Goal: Task Accomplishment & Management: Complete application form

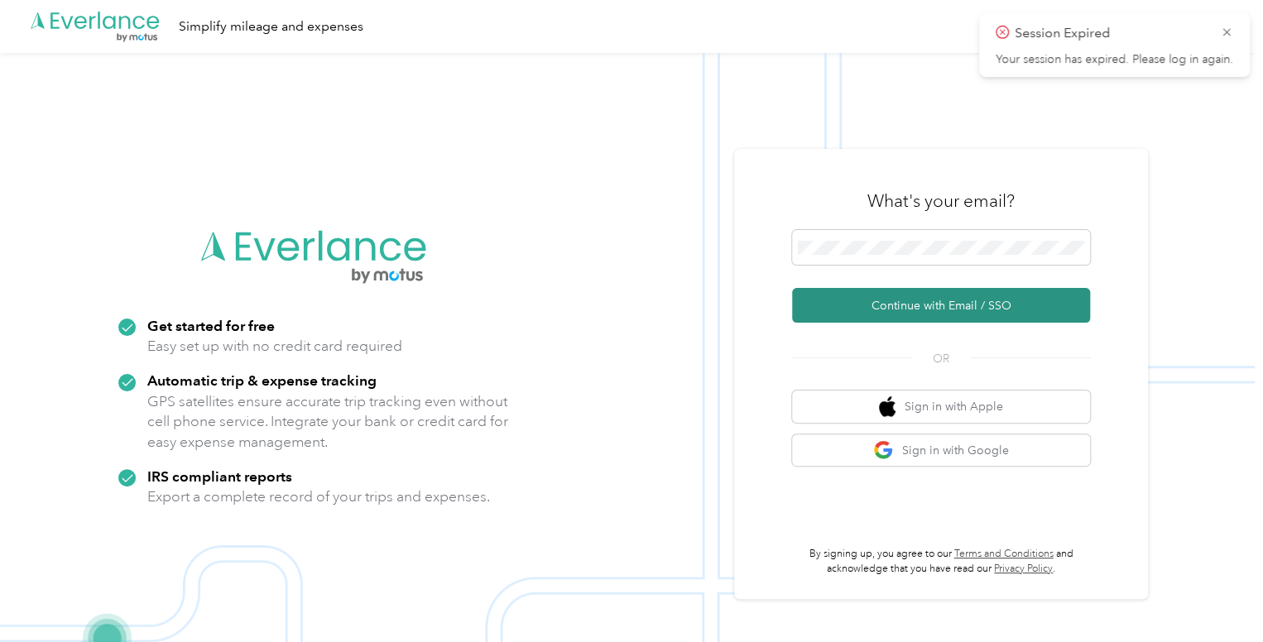
click at [889, 300] on button "Continue with Email / SSO" at bounding box center [941, 305] width 298 height 35
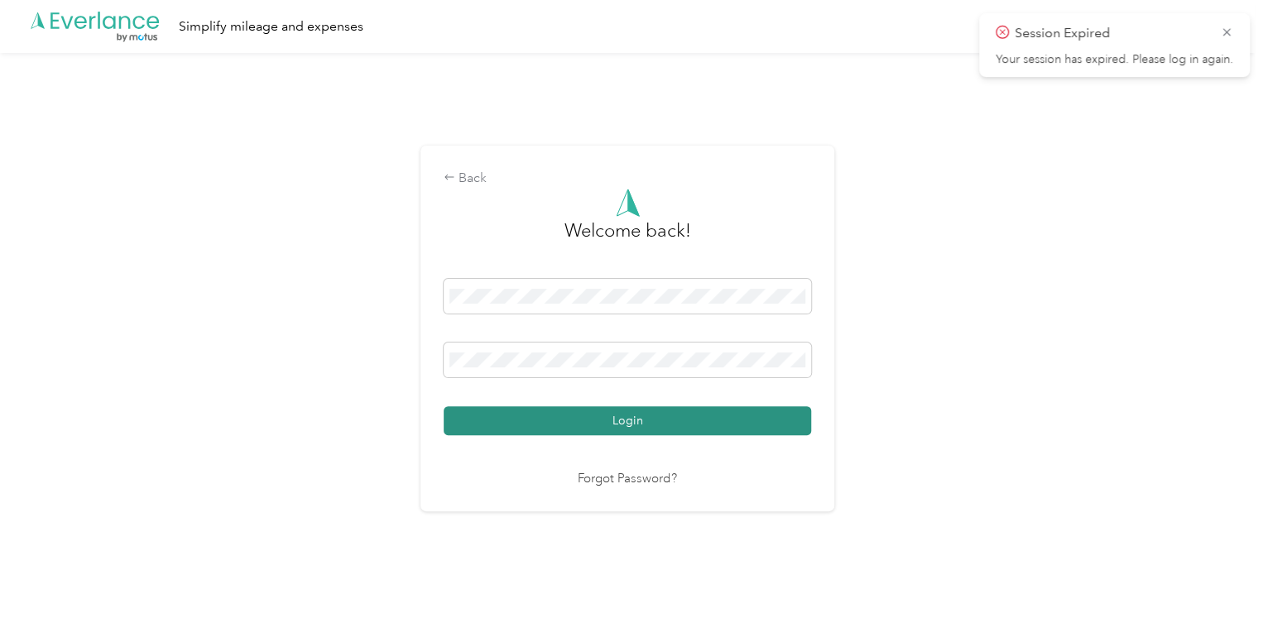
click at [685, 424] on button "Login" at bounding box center [626, 420] width 367 height 29
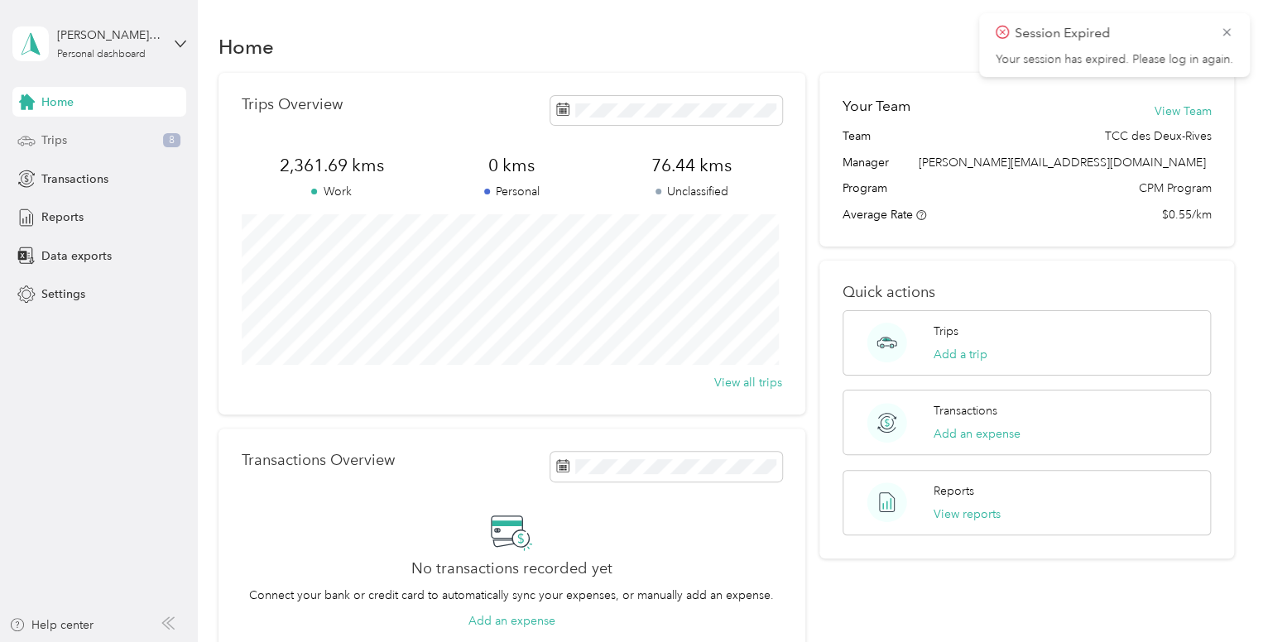
click at [50, 146] on span "Trips" at bounding box center [54, 140] width 26 height 17
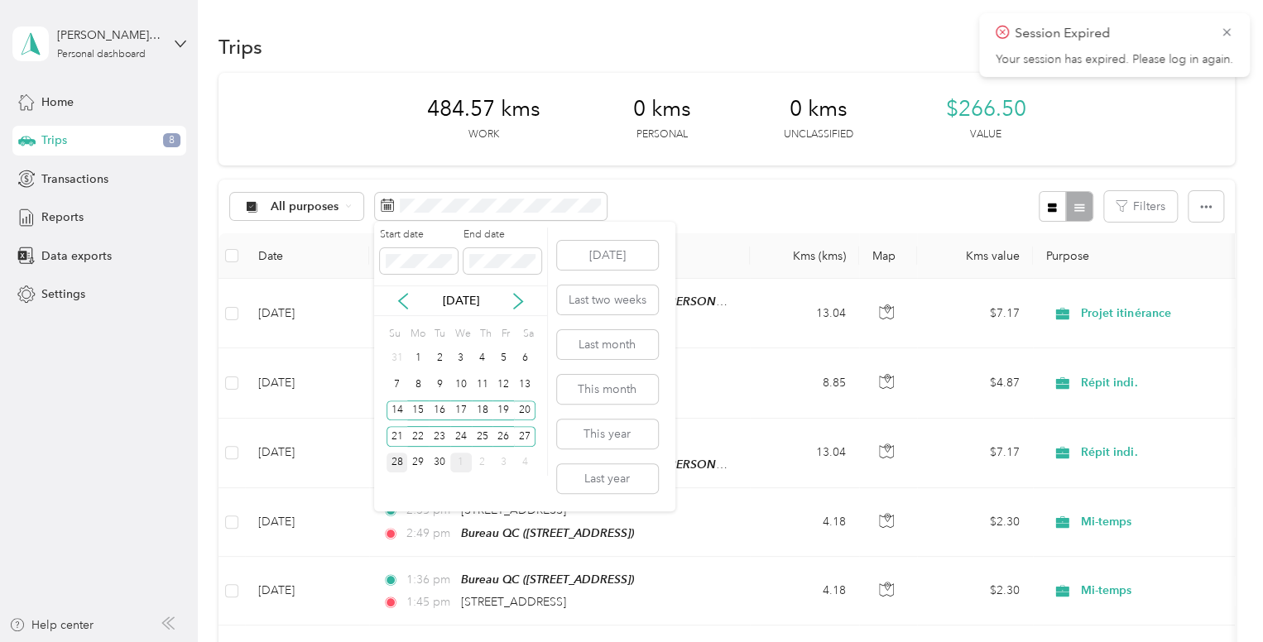
click at [400, 458] on div "28" at bounding box center [397, 463] width 22 height 21
click at [525, 435] on div "27" at bounding box center [525, 436] width 22 height 21
click at [518, 434] on div "27" at bounding box center [525, 436] width 22 height 21
click at [394, 465] on div "28" at bounding box center [397, 463] width 22 height 21
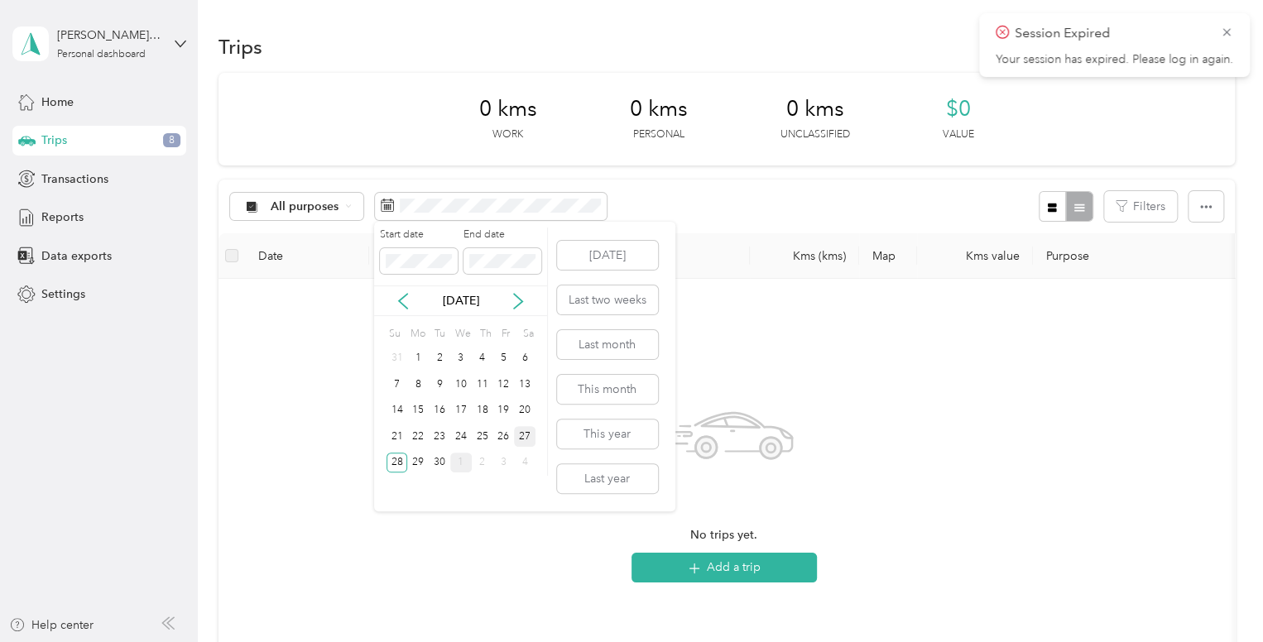
click at [529, 434] on div "27" at bounding box center [525, 436] width 22 height 21
click at [516, 299] on icon at bounding box center [518, 301] width 17 height 17
click at [526, 379] on div "11" at bounding box center [525, 384] width 22 height 21
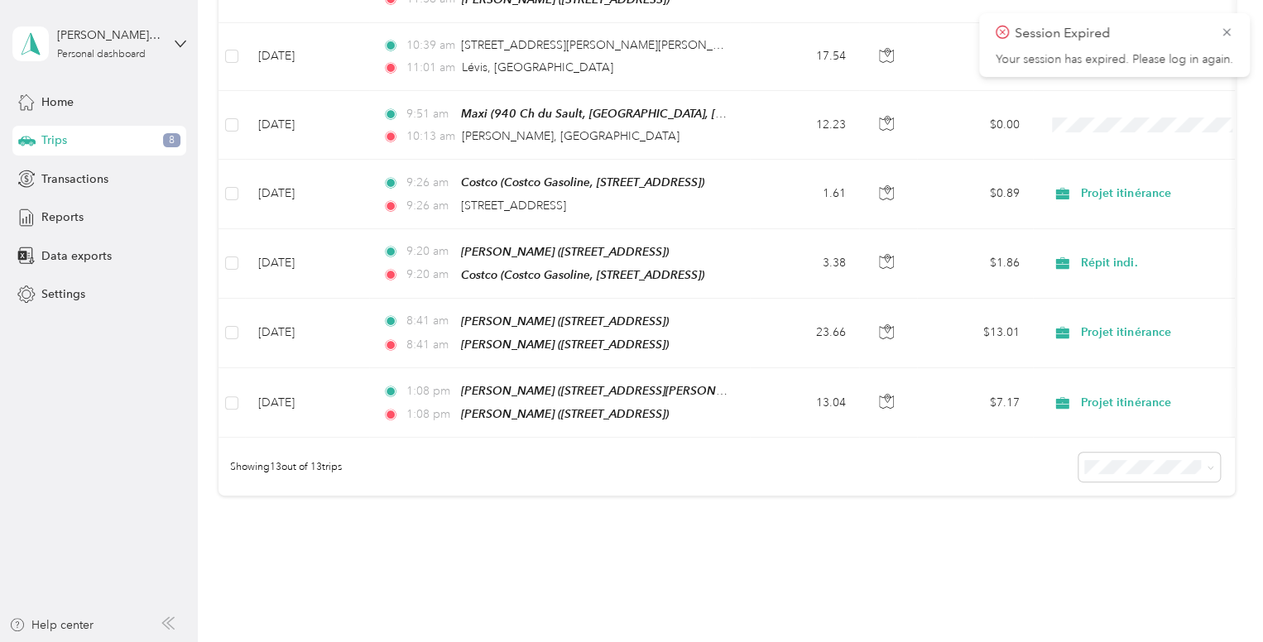
scroll to position [817, 0]
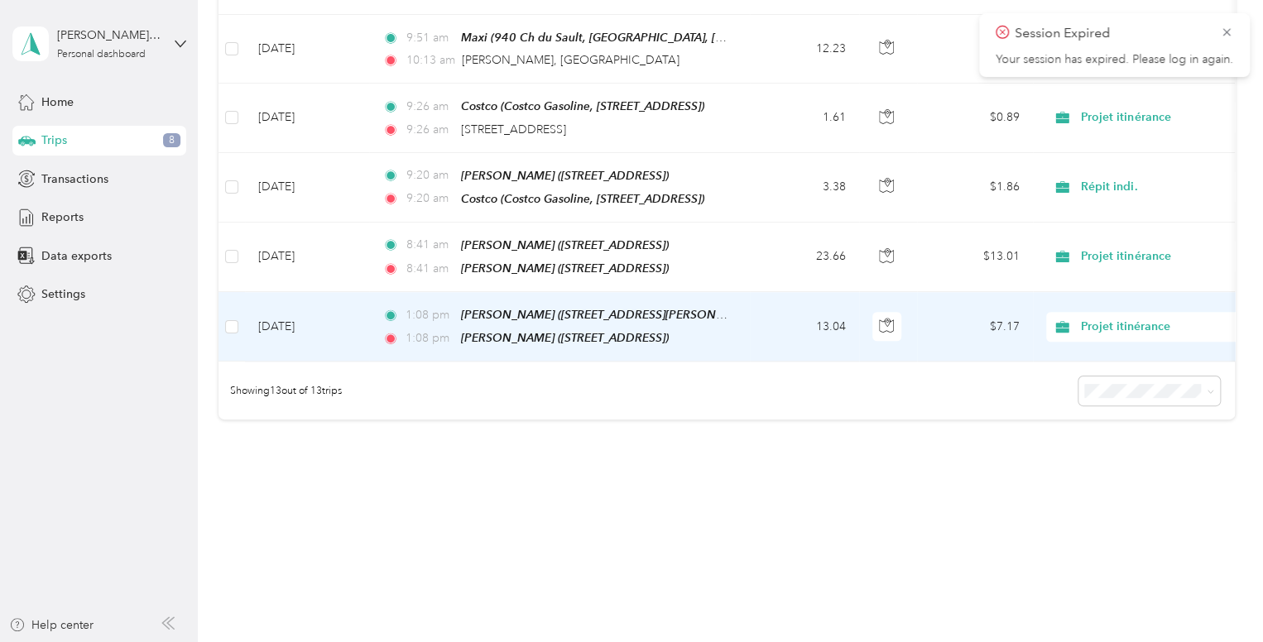
click at [1085, 318] on span "Projet itinérance" at bounding box center [1155, 327] width 151 height 18
click at [1107, 398] on li "Mi-temps" at bounding box center [1159, 397] width 227 height 29
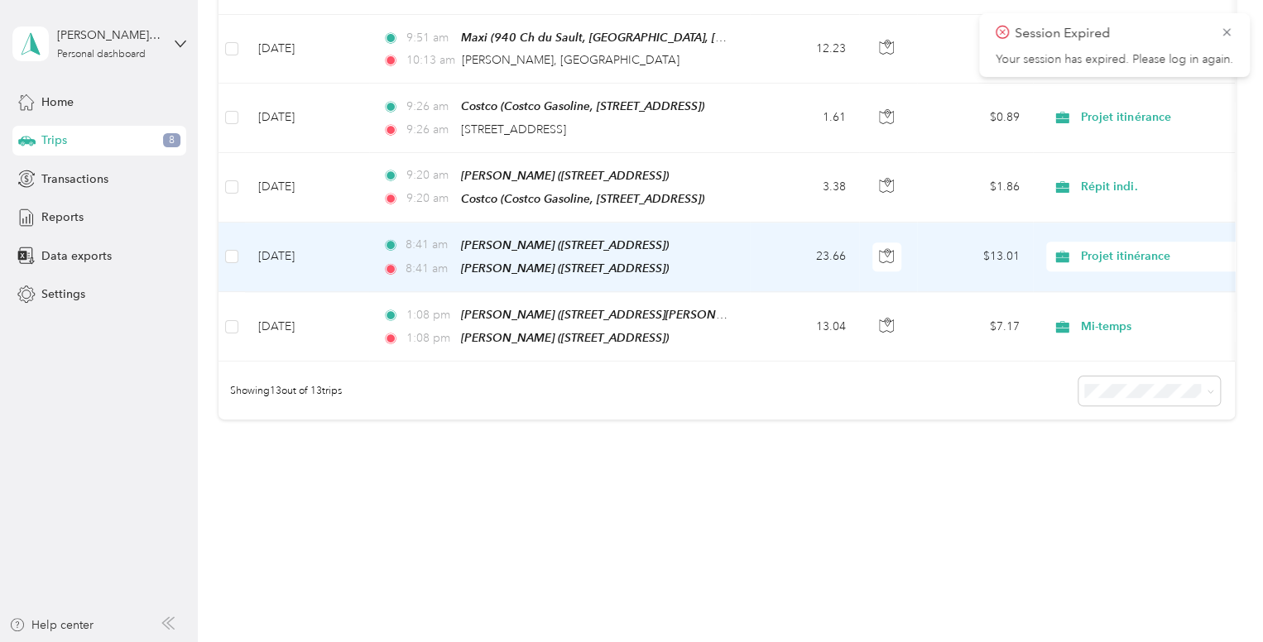
click at [1071, 252] on div "Projet itinérance" at bounding box center [1148, 257] width 205 height 30
click at [1103, 335] on ol "Projet itinérance [PERSON_NAME] / [PERSON_NAME] Mi-temps SMV Camp FDS Répit ind…" at bounding box center [1159, 373] width 227 height 232
click at [1094, 247] on span "Projet itinérance" at bounding box center [1155, 256] width 151 height 18
click at [1099, 326] on span "Mi-temps" at bounding box center [1173, 327] width 174 height 17
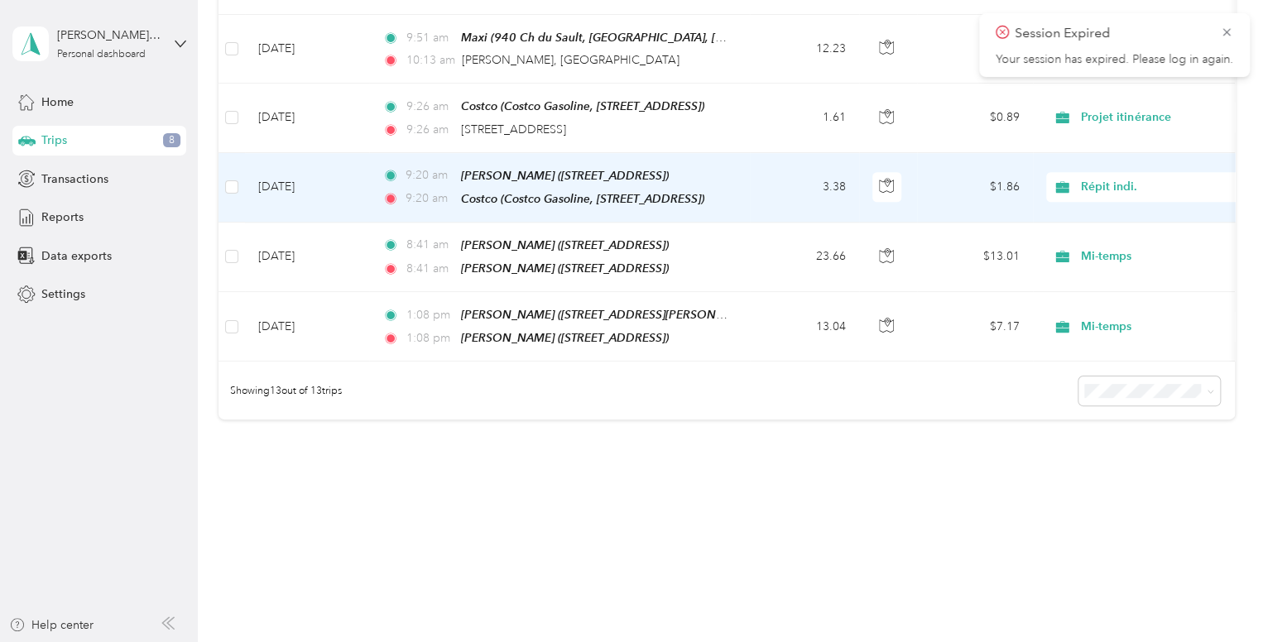
click at [1095, 178] on span "Répit indi." at bounding box center [1155, 187] width 151 height 18
click at [1093, 258] on span "Mi-temps" at bounding box center [1173, 261] width 174 height 17
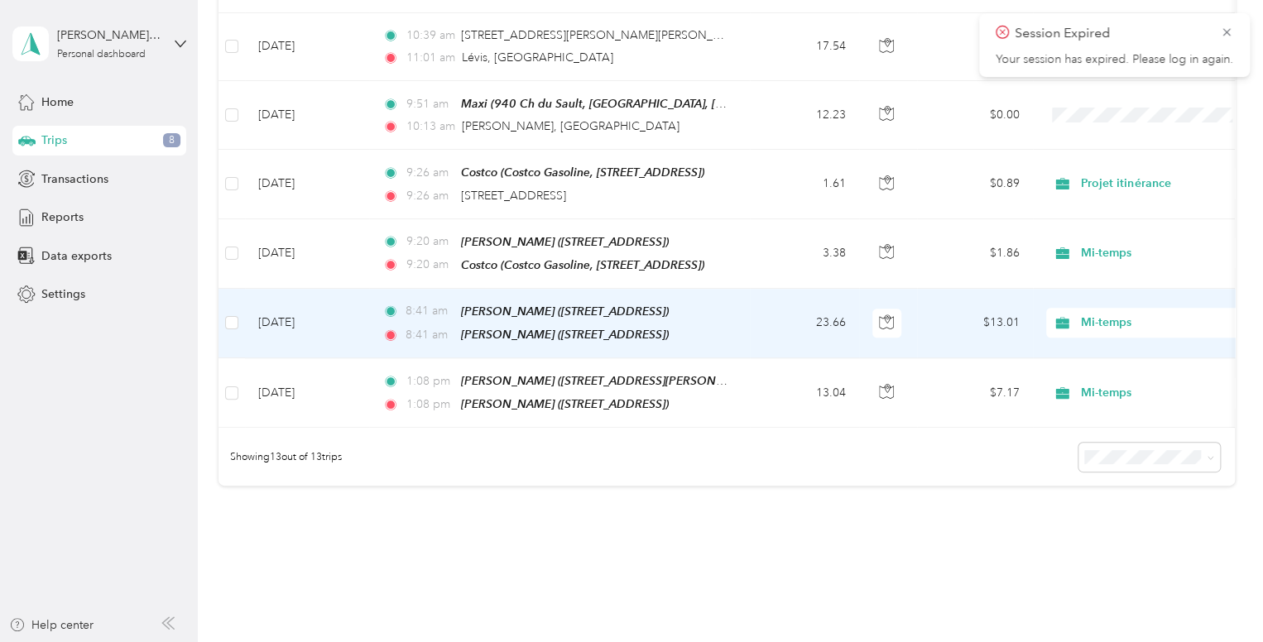
scroll to position [750, 0]
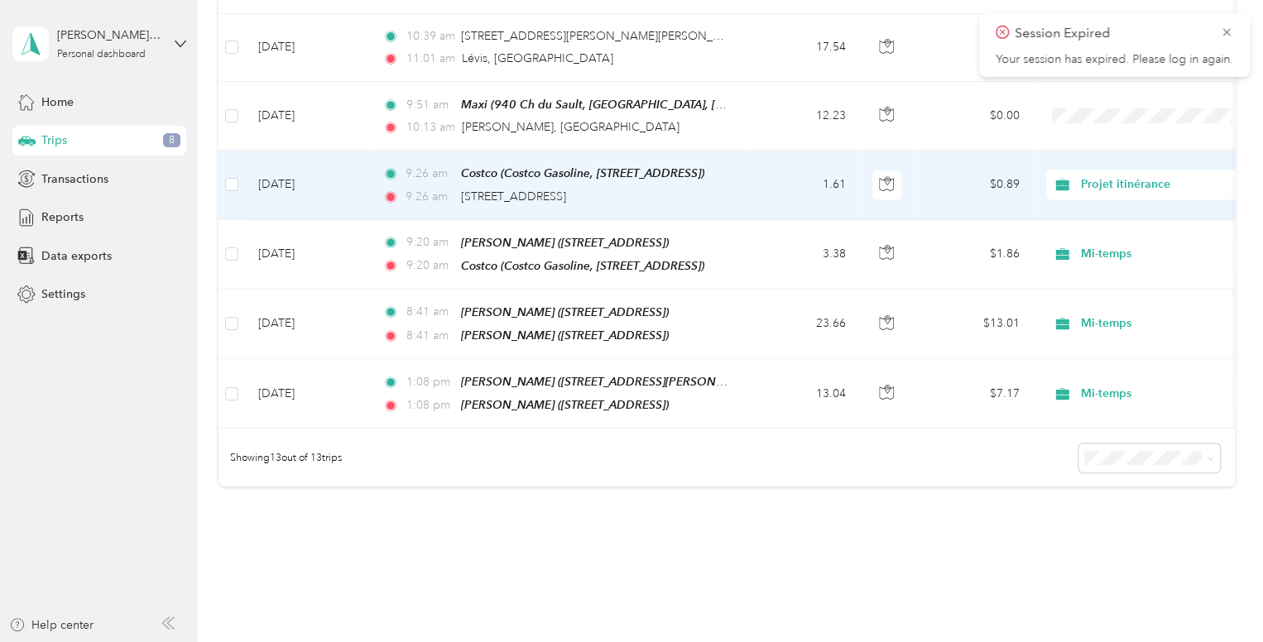
click at [1078, 175] on span "Projet itinérance" at bounding box center [1142, 184] width 180 height 18
click at [1112, 262] on li "Mi-temps" at bounding box center [1159, 261] width 227 height 29
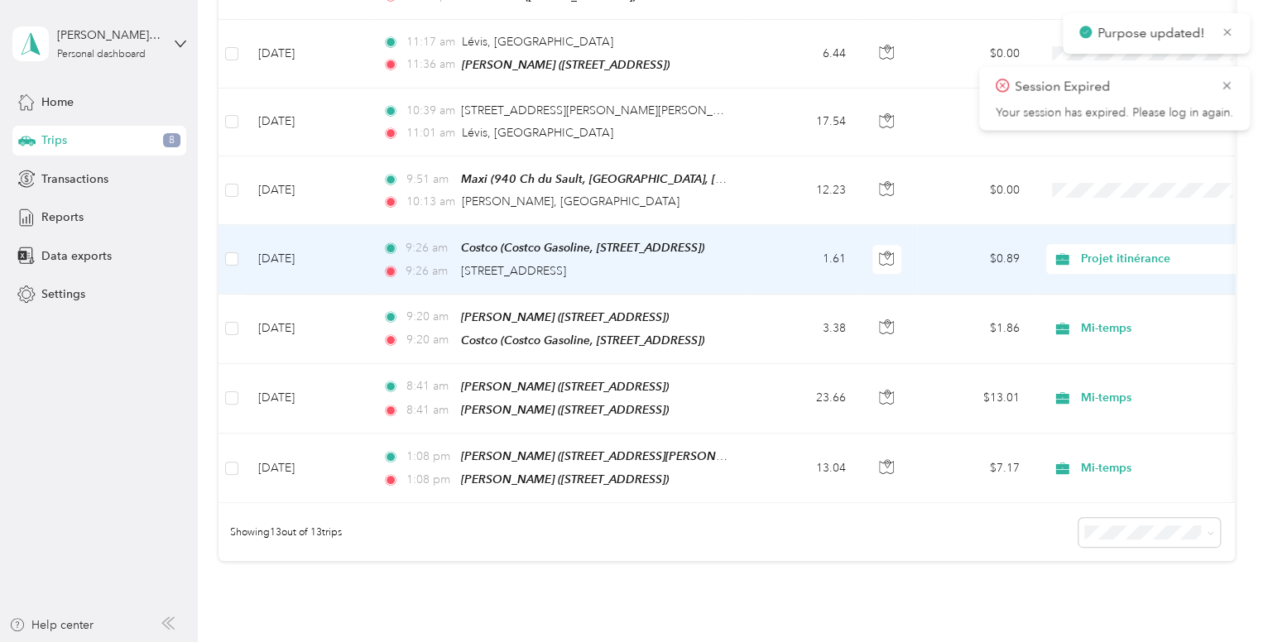
scroll to position [664, 0]
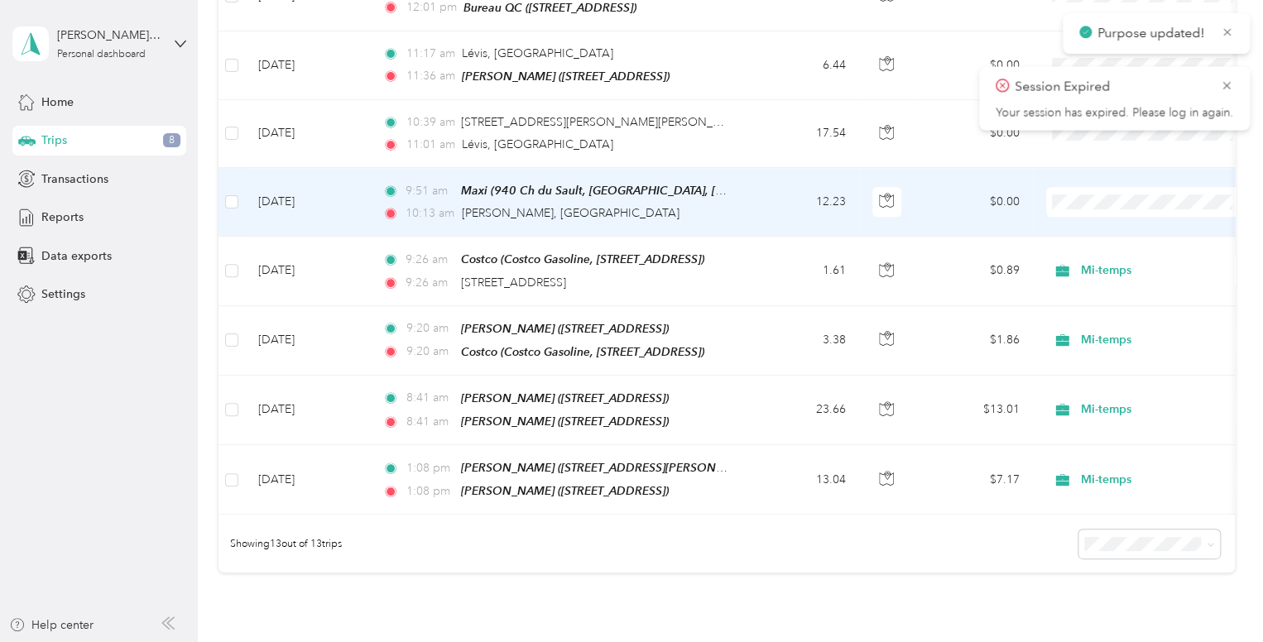
click at [1110, 280] on span "Mi-temps" at bounding box center [1173, 279] width 174 height 17
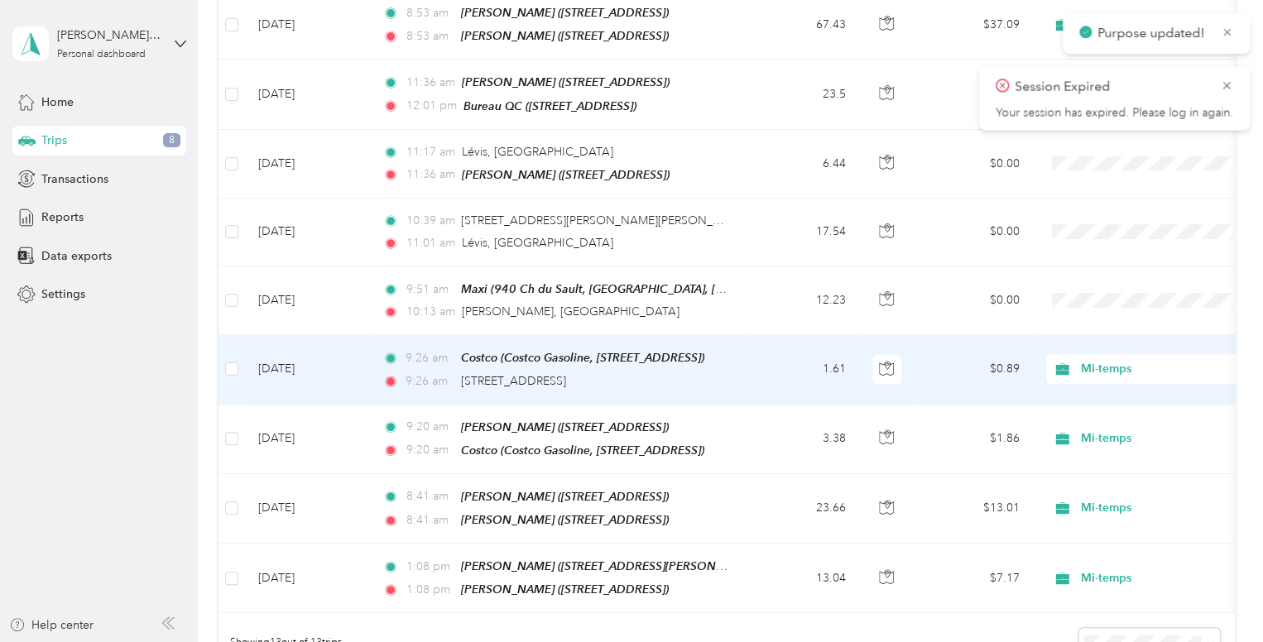
scroll to position [563, 0]
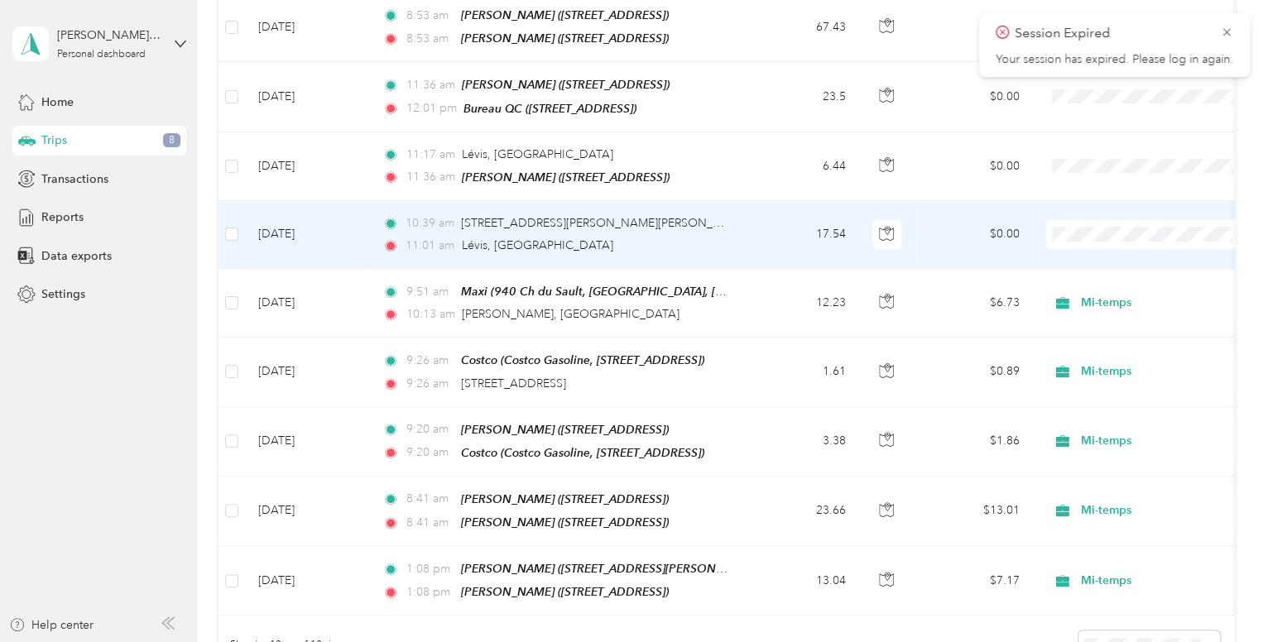
click at [1084, 319] on ol "Projet itinérance [PERSON_NAME] / [PERSON_NAME] Mi-temps SMV Camp FDS Répit ind…" at bounding box center [1159, 347] width 227 height 232
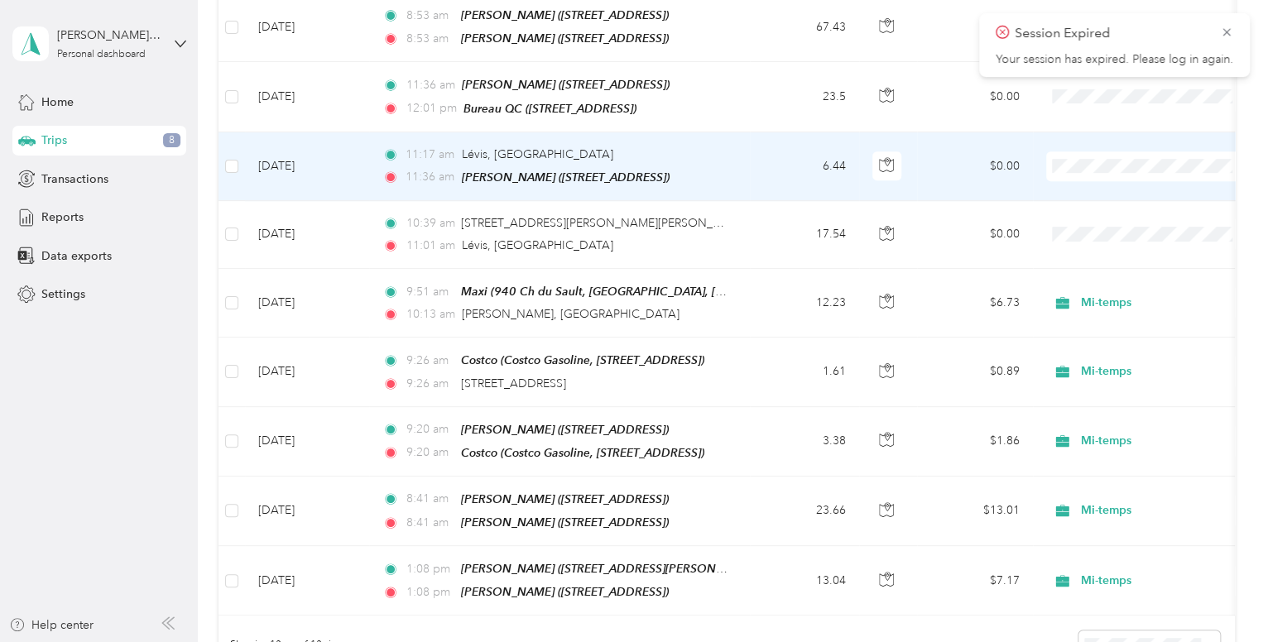
click at [1097, 239] on span "Mi-temps" at bounding box center [1173, 237] width 174 height 17
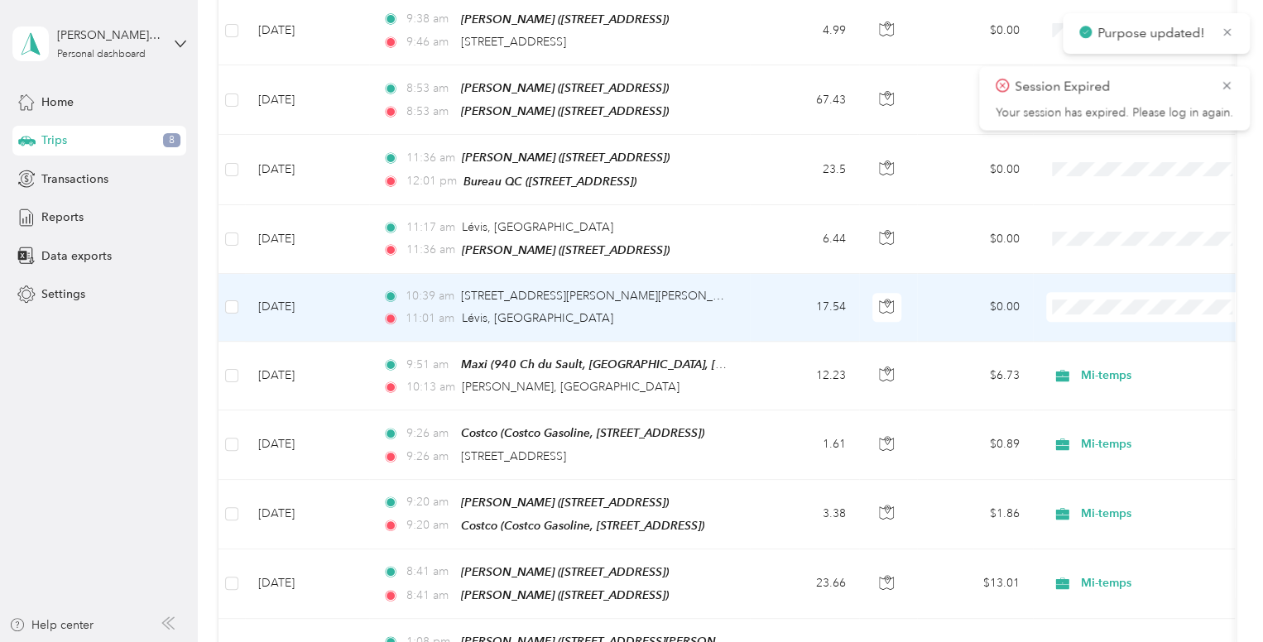
scroll to position [490, 0]
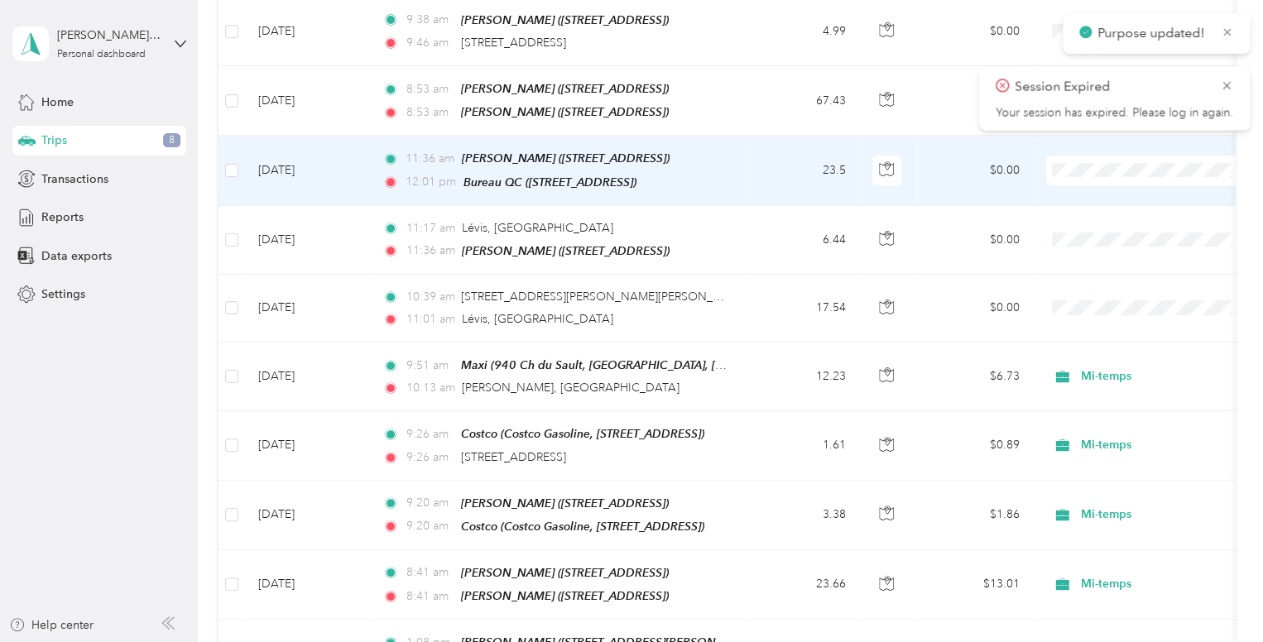
click at [1062, 170] on span at bounding box center [1148, 171] width 205 height 30
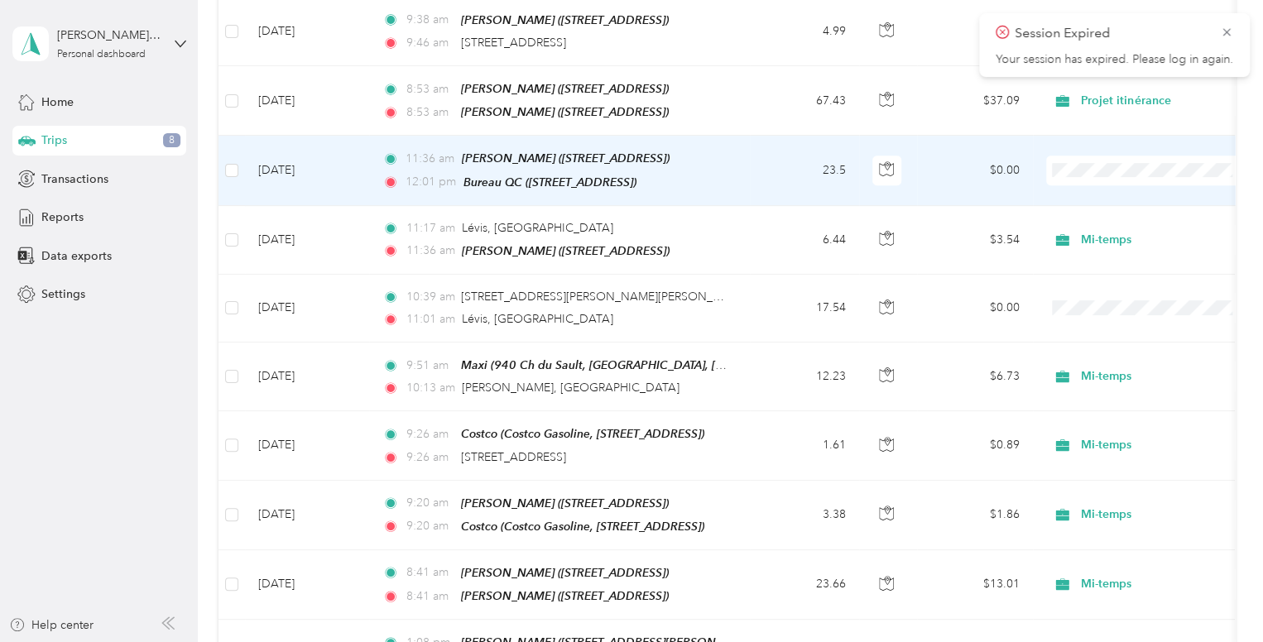
click at [1109, 156] on span at bounding box center [1148, 171] width 205 height 30
click at [1117, 177] on td at bounding box center [1149, 170] width 232 height 69
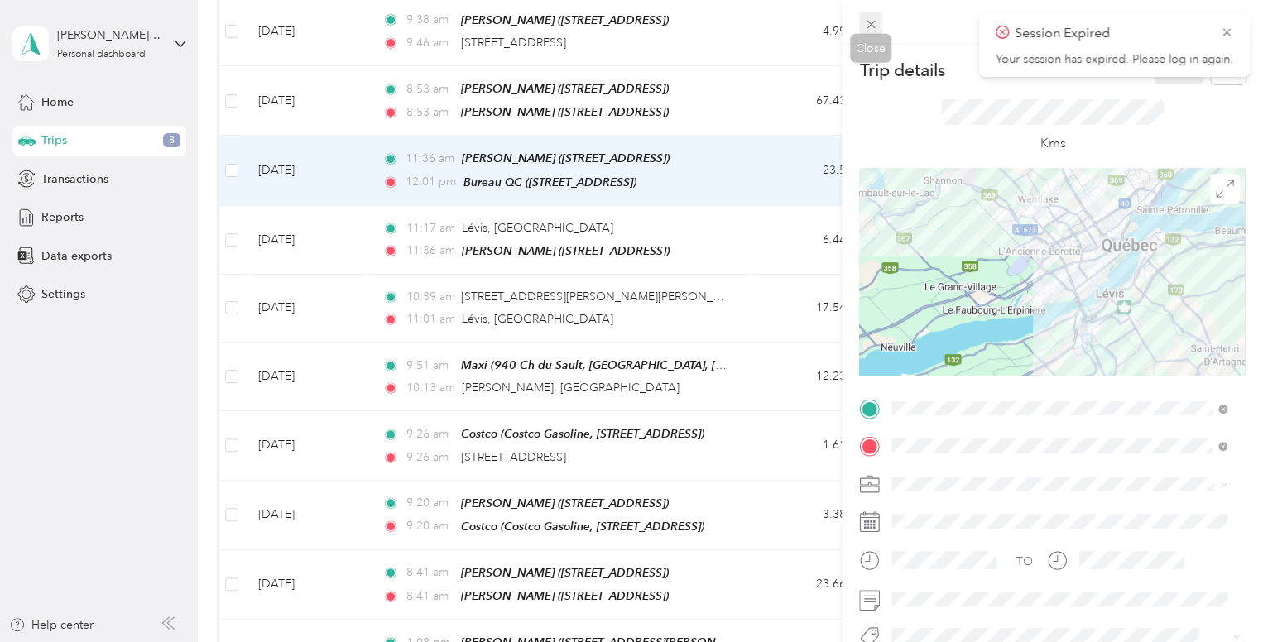
click at [869, 31] on icon at bounding box center [871, 24] width 14 height 14
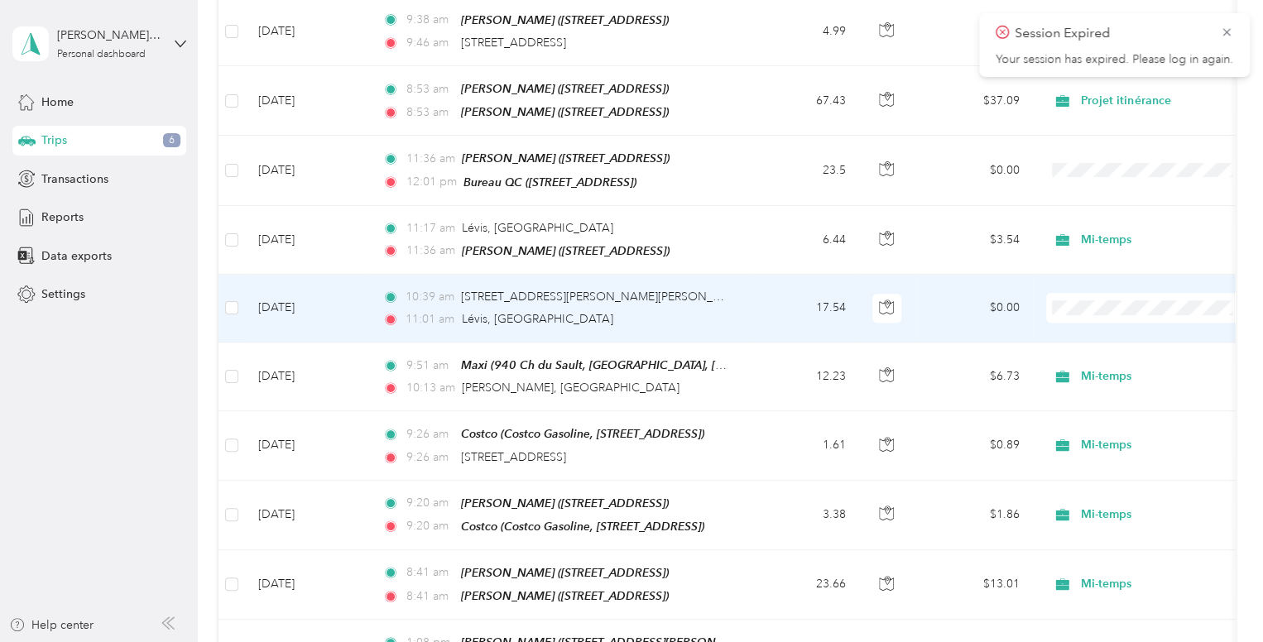
click at [1131, 380] on span "Mi-temps" at bounding box center [1173, 380] width 174 height 17
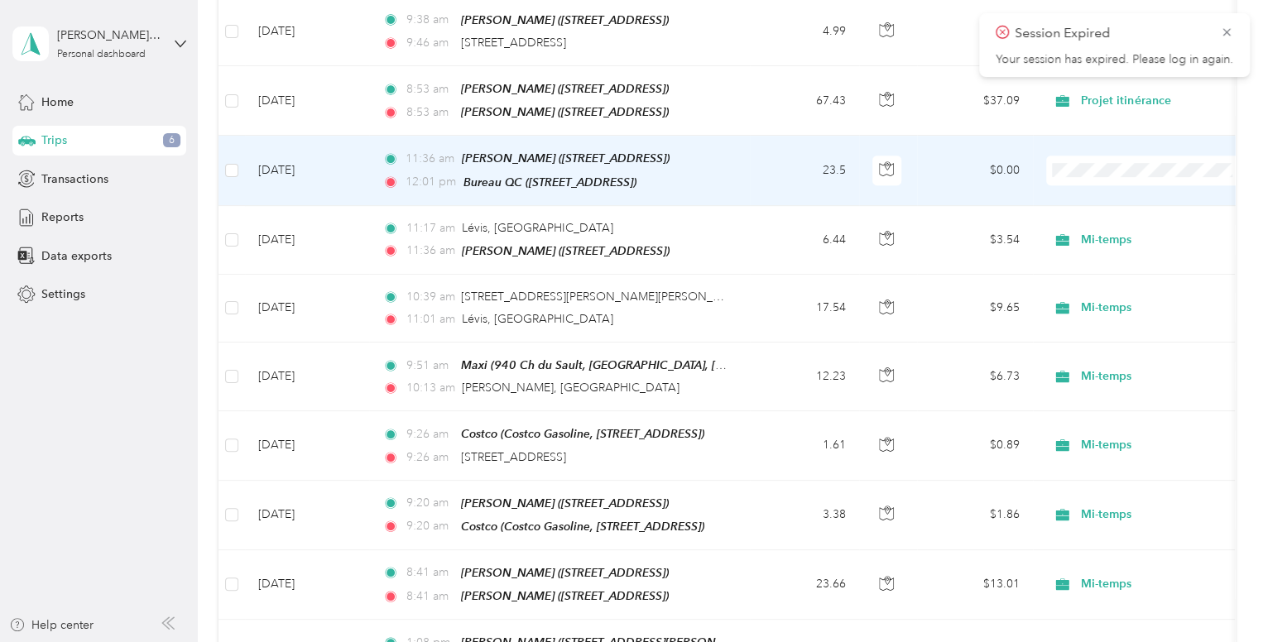
click at [1101, 250] on li "Mi-temps" at bounding box center [1159, 249] width 227 height 29
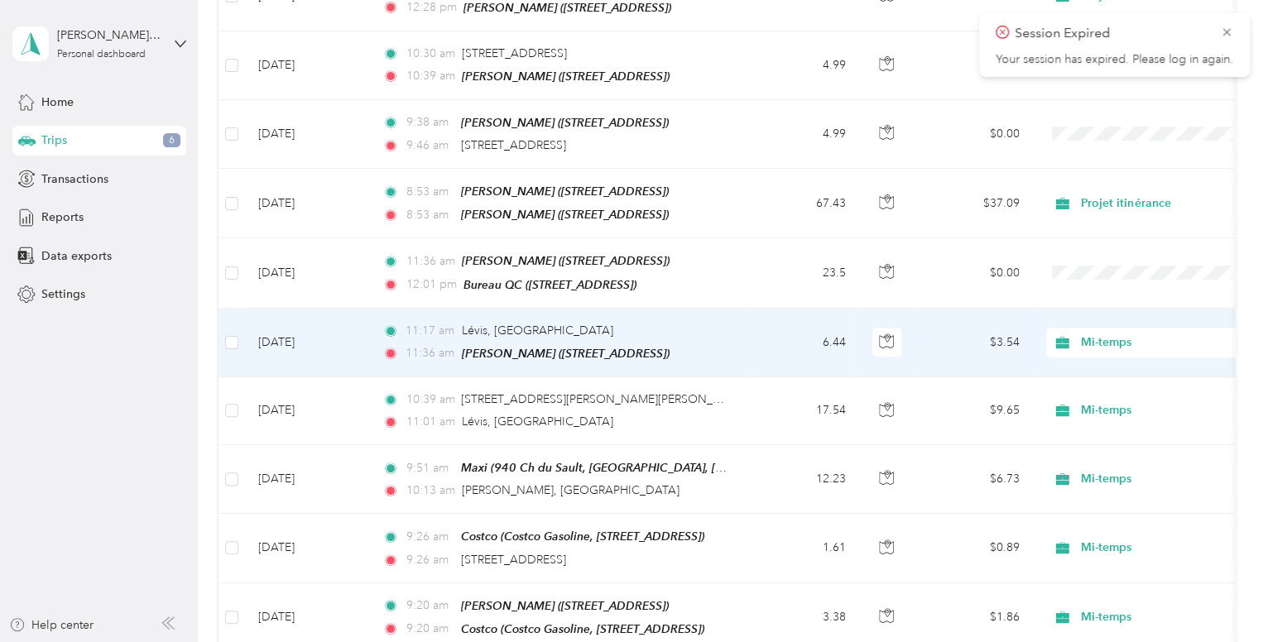
scroll to position [386, 0]
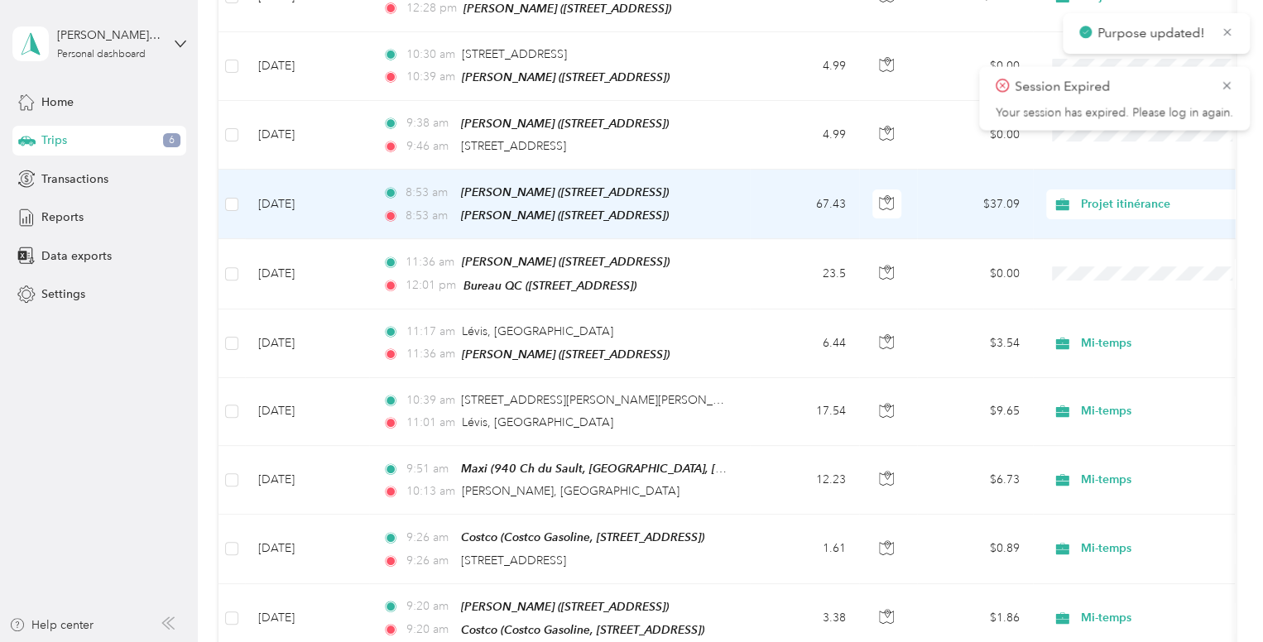
click at [1079, 189] on div "Projet itinérance" at bounding box center [1148, 204] width 205 height 30
click at [1114, 293] on ol "Projet itinérance [PERSON_NAME] / [PERSON_NAME] Mi-temps SMV Camp FDS Répit ind…" at bounding box center [1159, 329] width 227 height 232
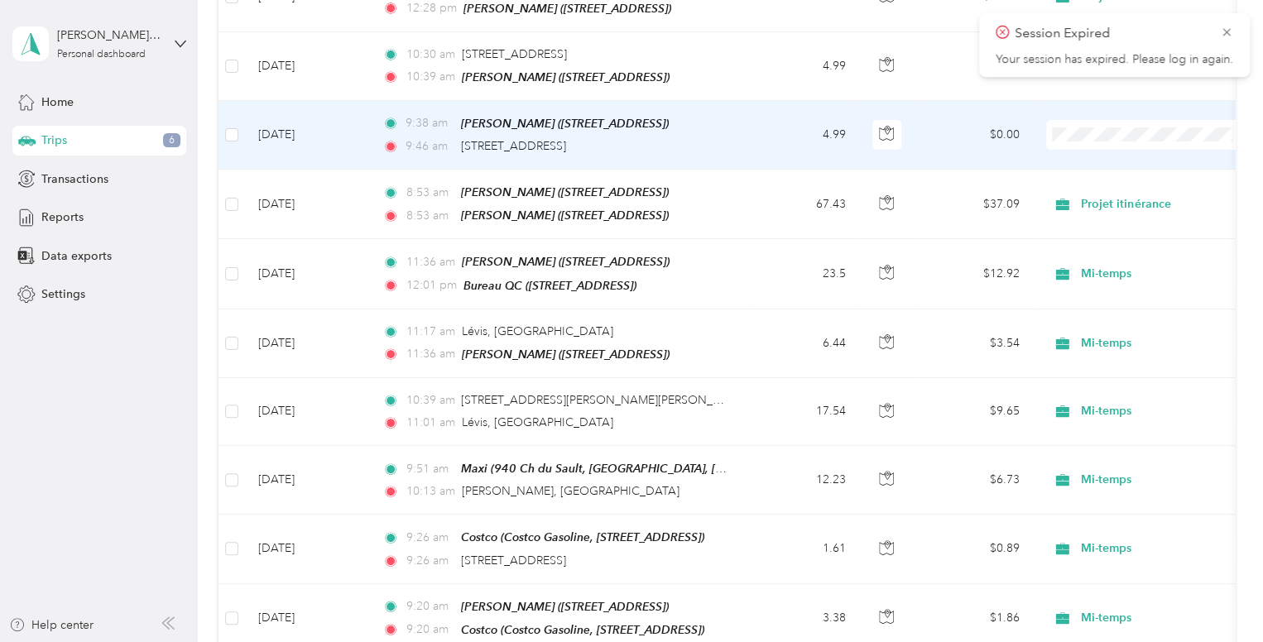
click at [1102, 221] on li "Mi-temps" at bounding box center [1159, 218] width 227 height 29
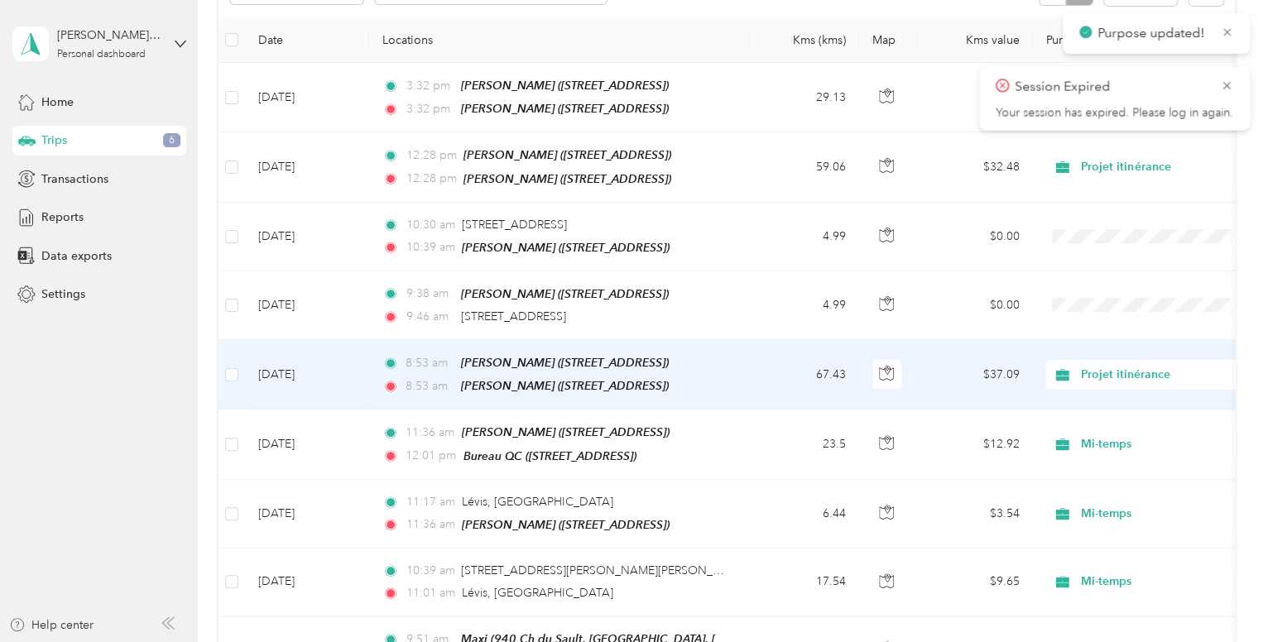
scroll to position [215, 0]
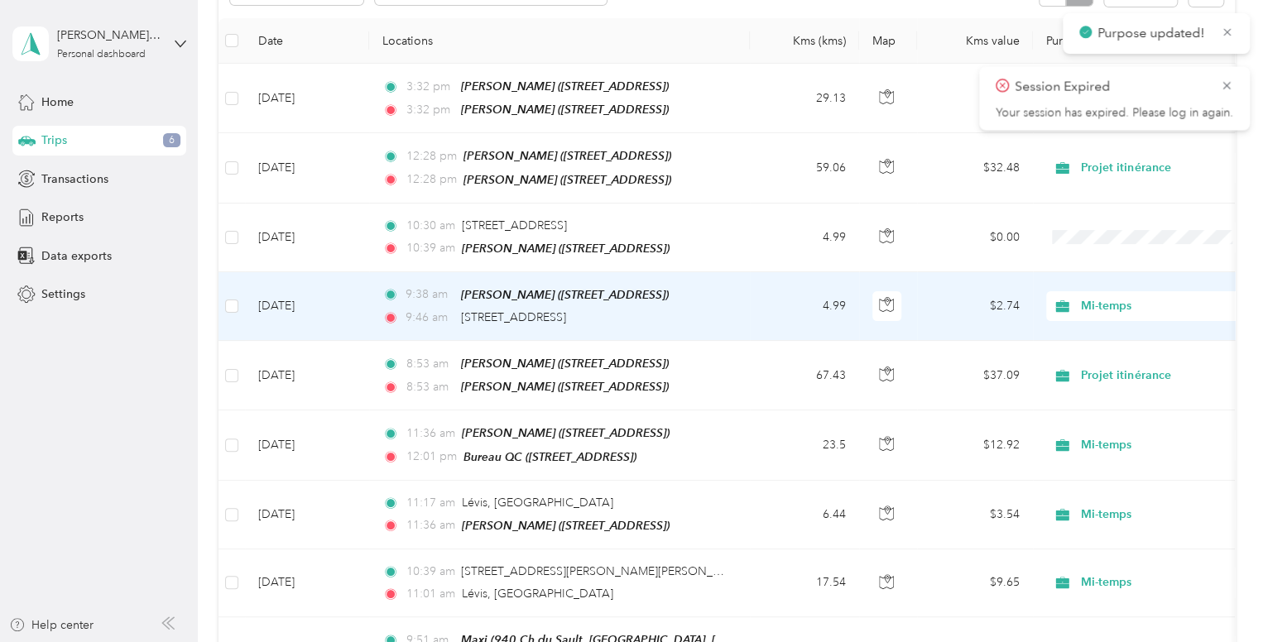
click at [1085, 302] on span "Mi-temps" at bounding box center [1155, 306] width 151 height 18
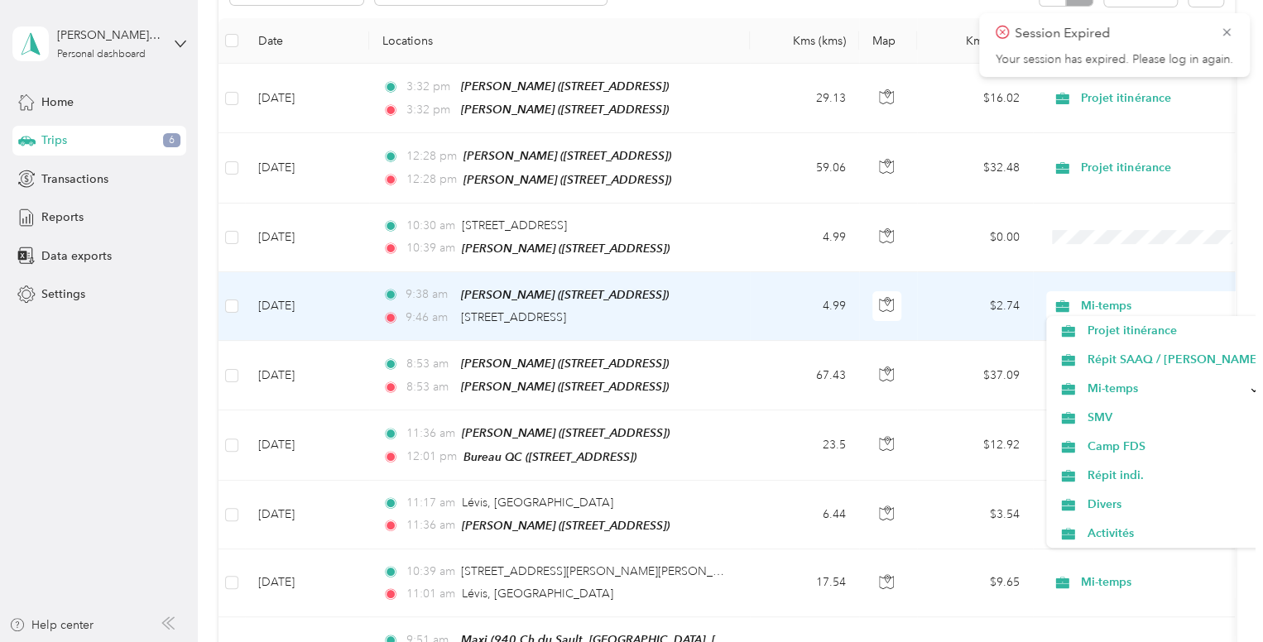
click at [1085, 302] on span "Mi-temps" at bounding box center [1155, 306] width 151 height 18
click at [1066, 300] on icon at bounding box center [1061, 306] width 13 height 12
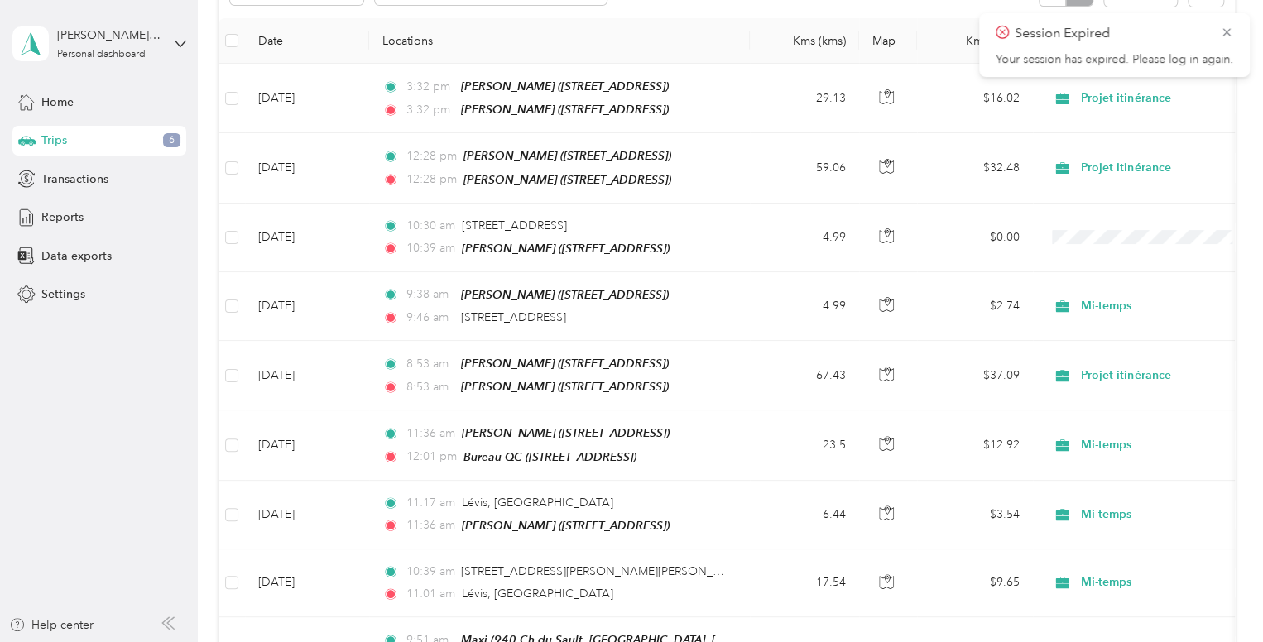
click at [1245, 295] on div "Trips New trip 262 kms Work 0 kms Personal 4.99 kms Unclassified $144.09 Value …" at bounding box center [726, 477] width 1057 height 1385
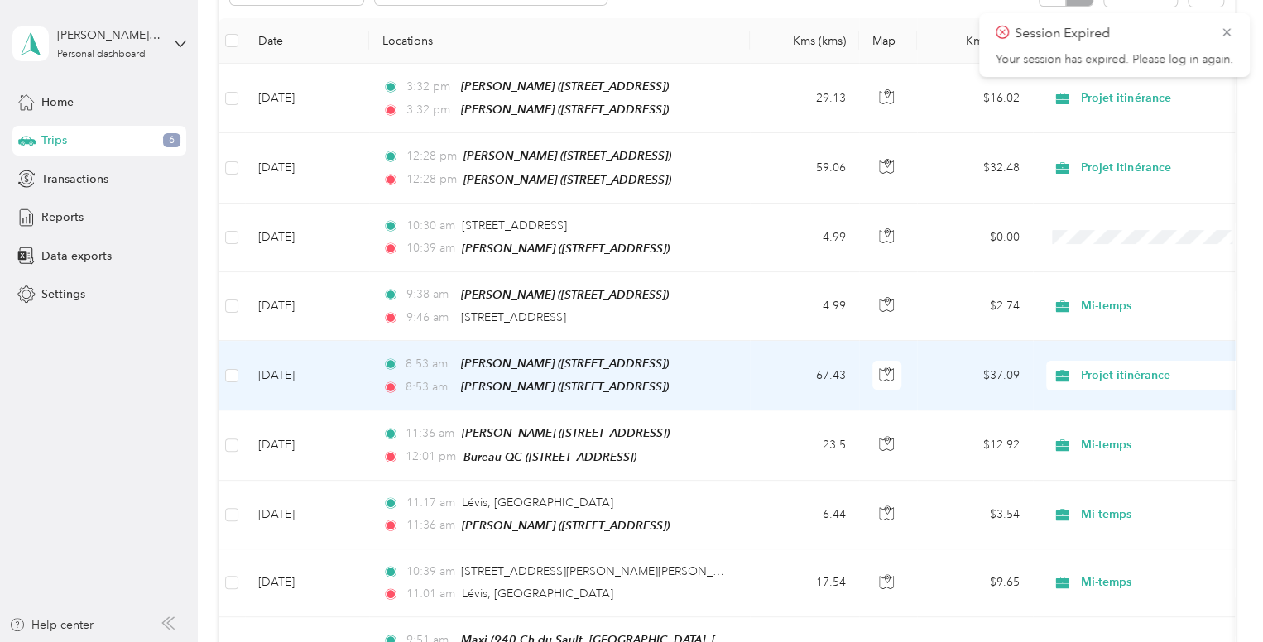
click at [1126, 373] on span "Projet itinérance" at bounding box center [1155, 376] width 151 height 18
click at [1140, 452] on span "Mi-temps" at bounding box center [1173, 456] width 174 height 17
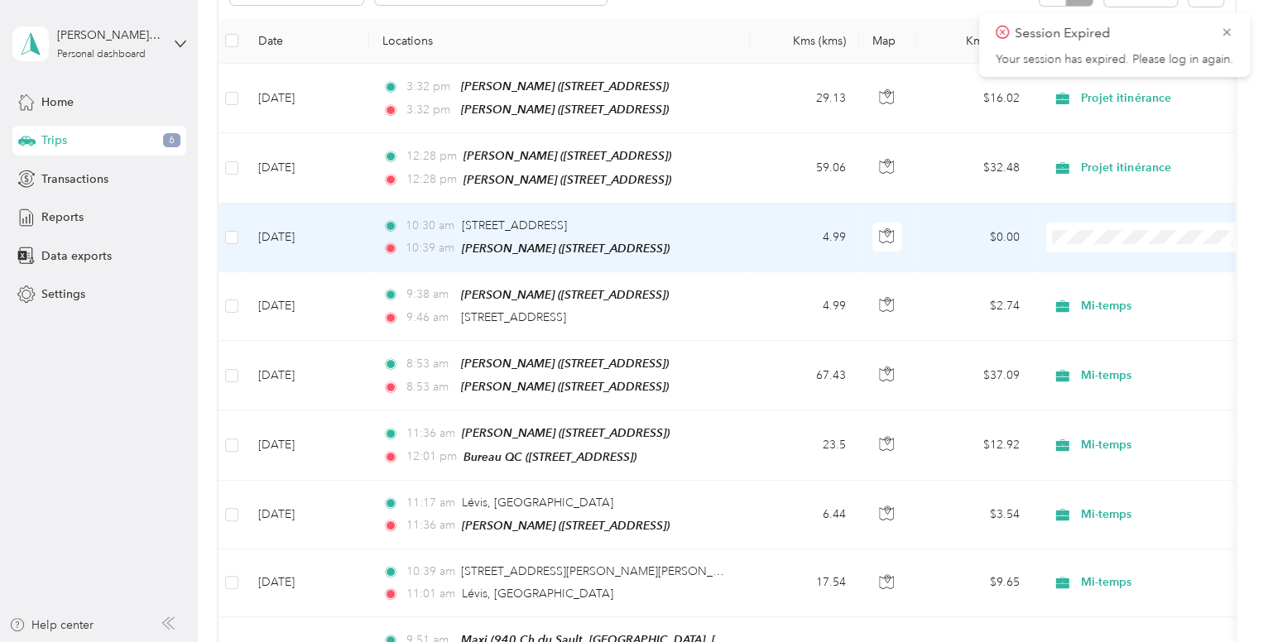
click at [1120, 318] on span "Mi-temps" at bounding box center [1173, 320] width 174 height 17
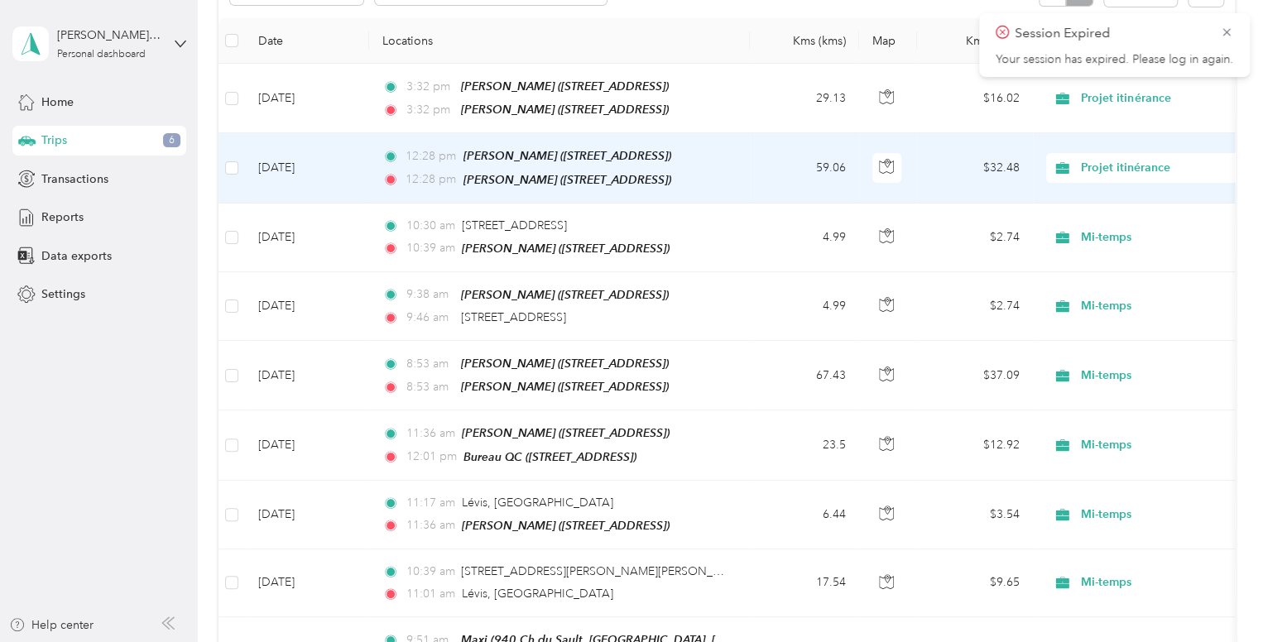
click at [1133, 159] on span "Projet itinérance" at bounding box center [1155, 168] width 151 height 18
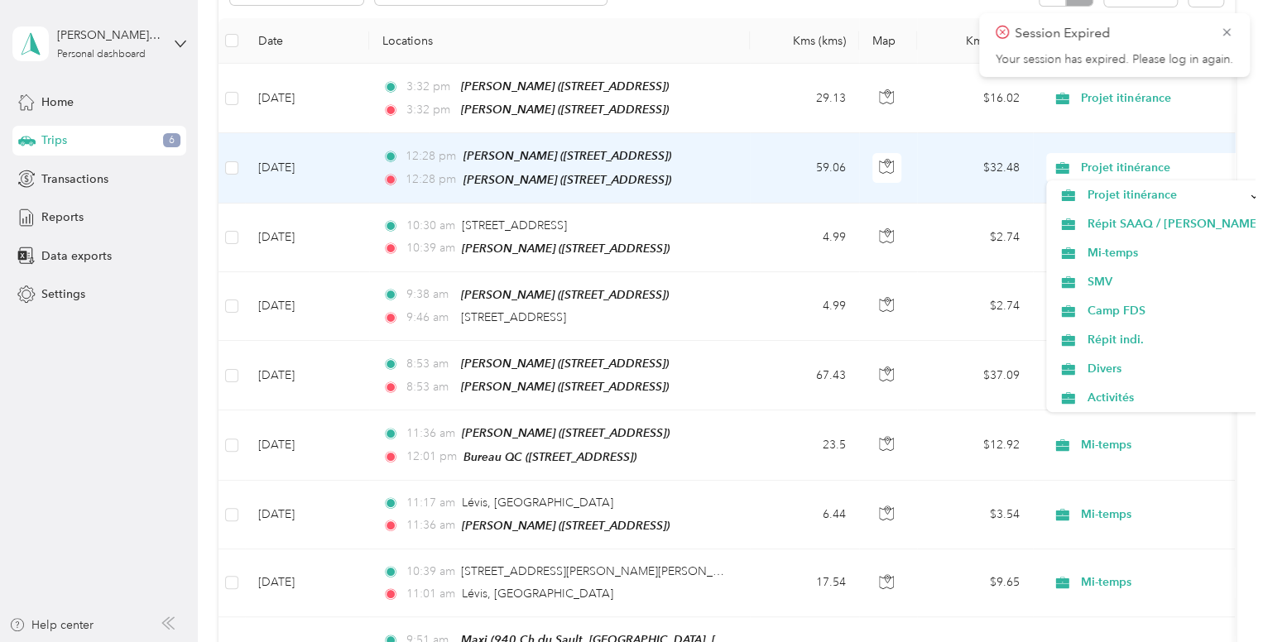
click at [1133, 159] on span "Projet itinérance" at bounding box center [1155, 168] width 151 height 18
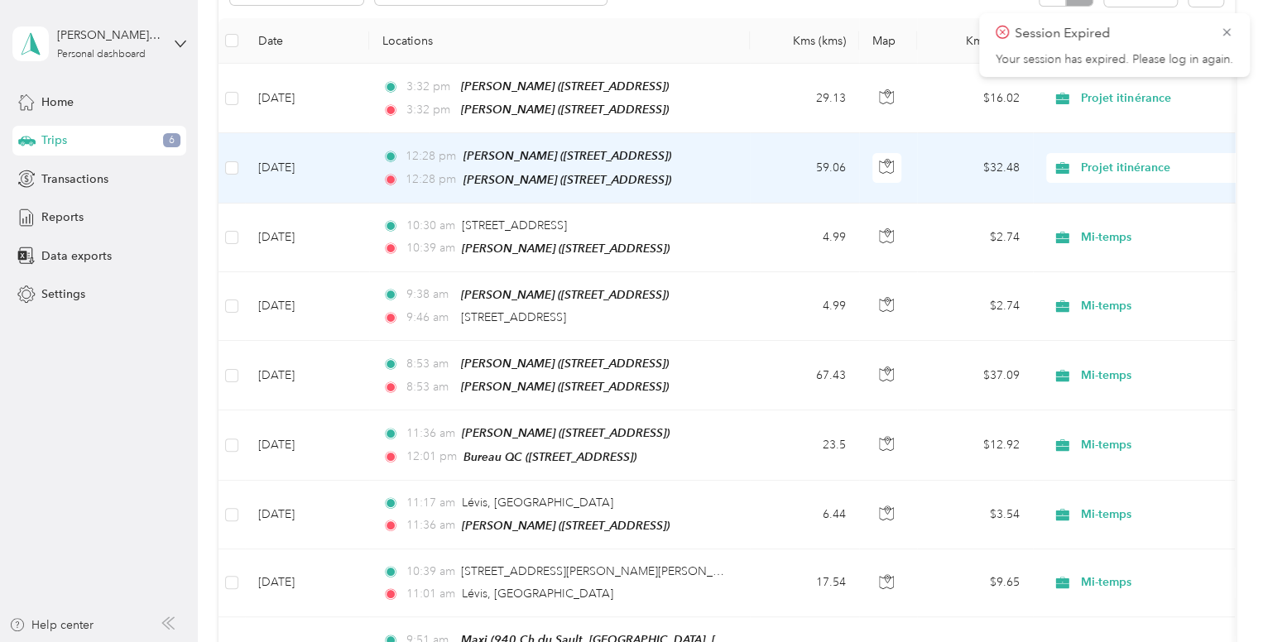
click at [1132, 247] on span "Mi-temps" at bounding box center [1173, 252] width 174 height 17
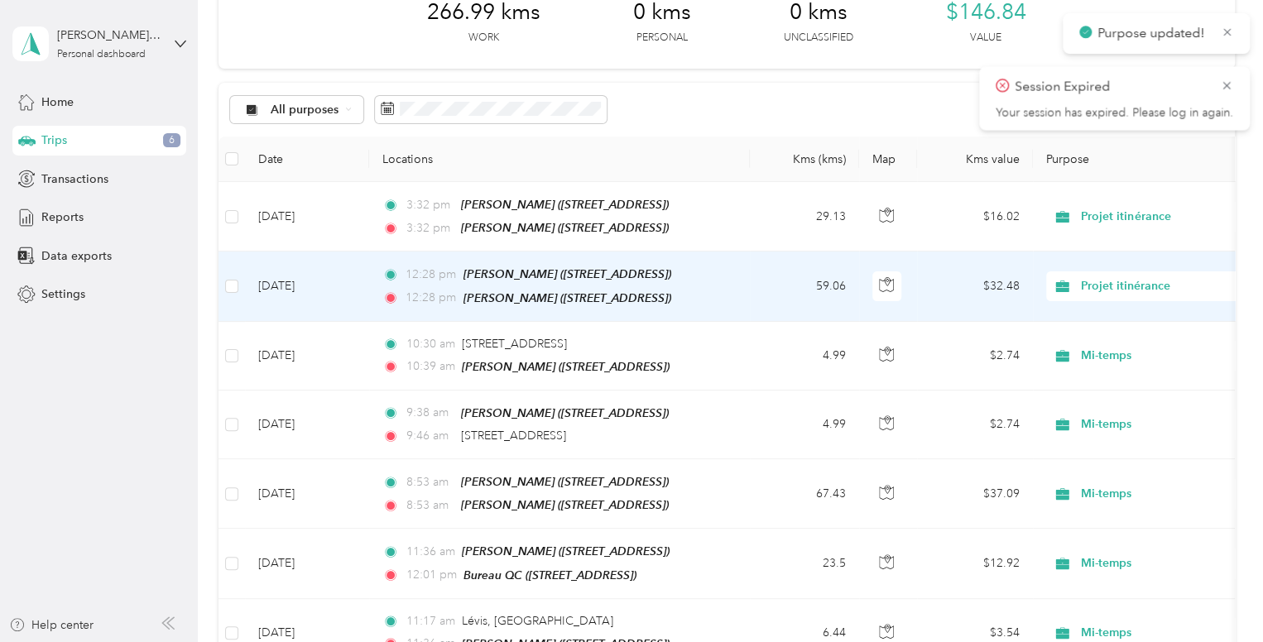
scroll to position [89, 0]
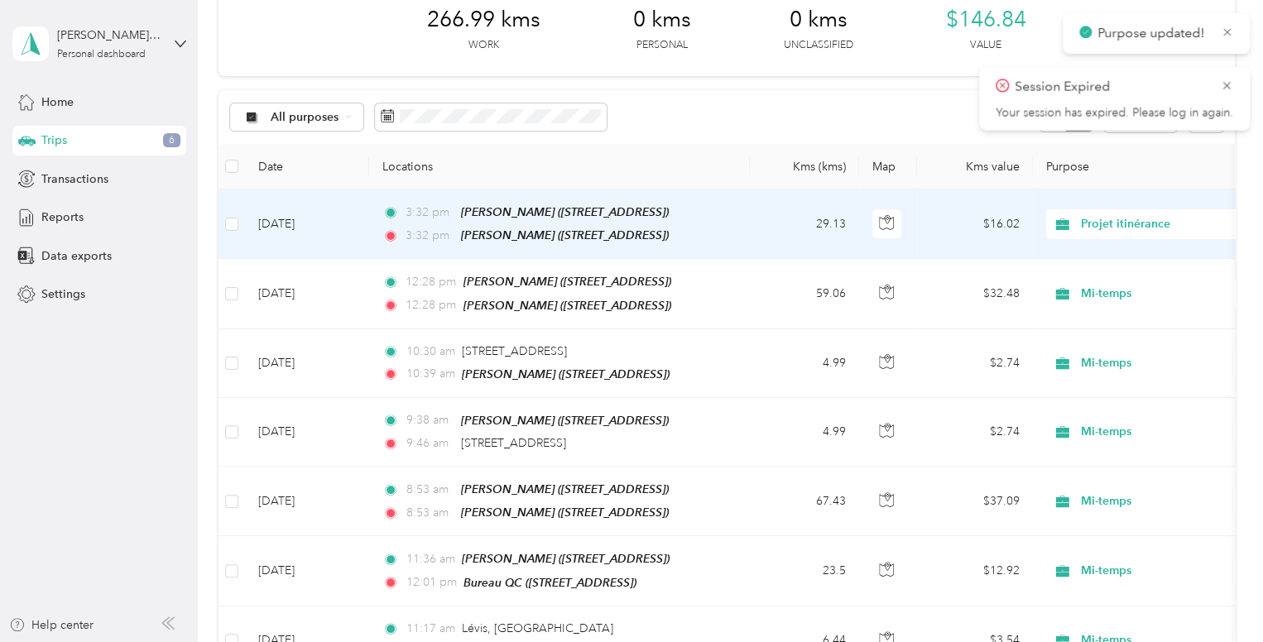
click at [1090, 215] on span "Projet itinérance" at bounding box center [1155, 224] width 151 height 18
click at [1111, 310] on span "Mi-temps" at bounding box center [1173, 303] width 174 height 17
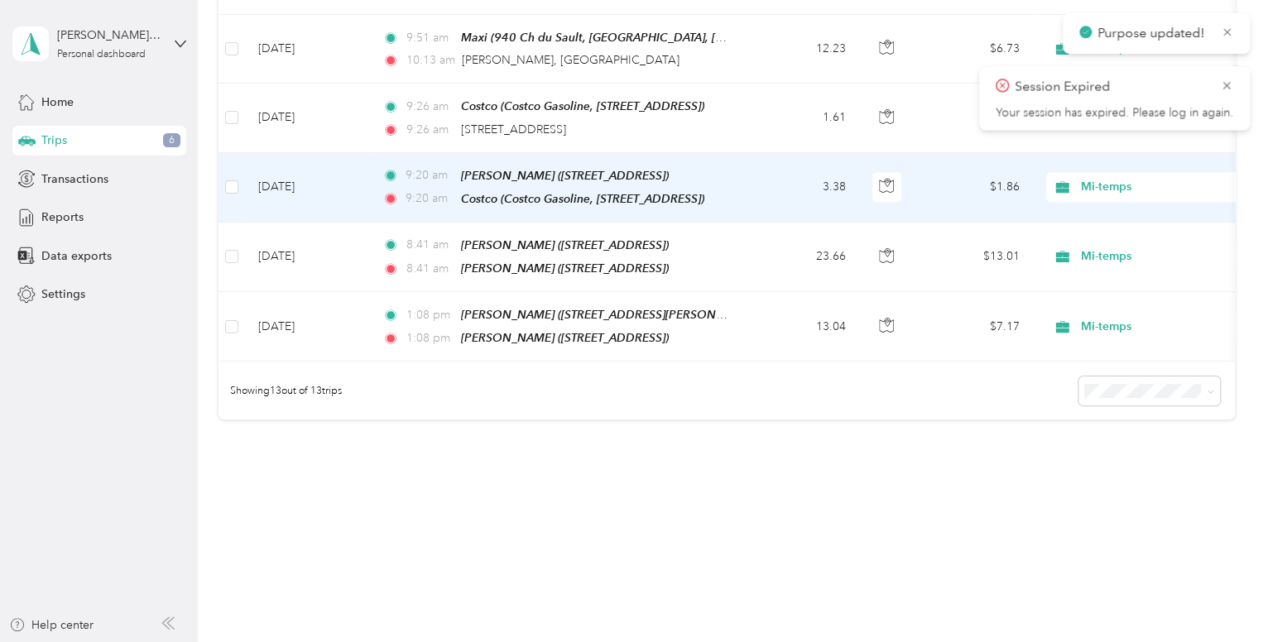
scroll to position [817, 0]
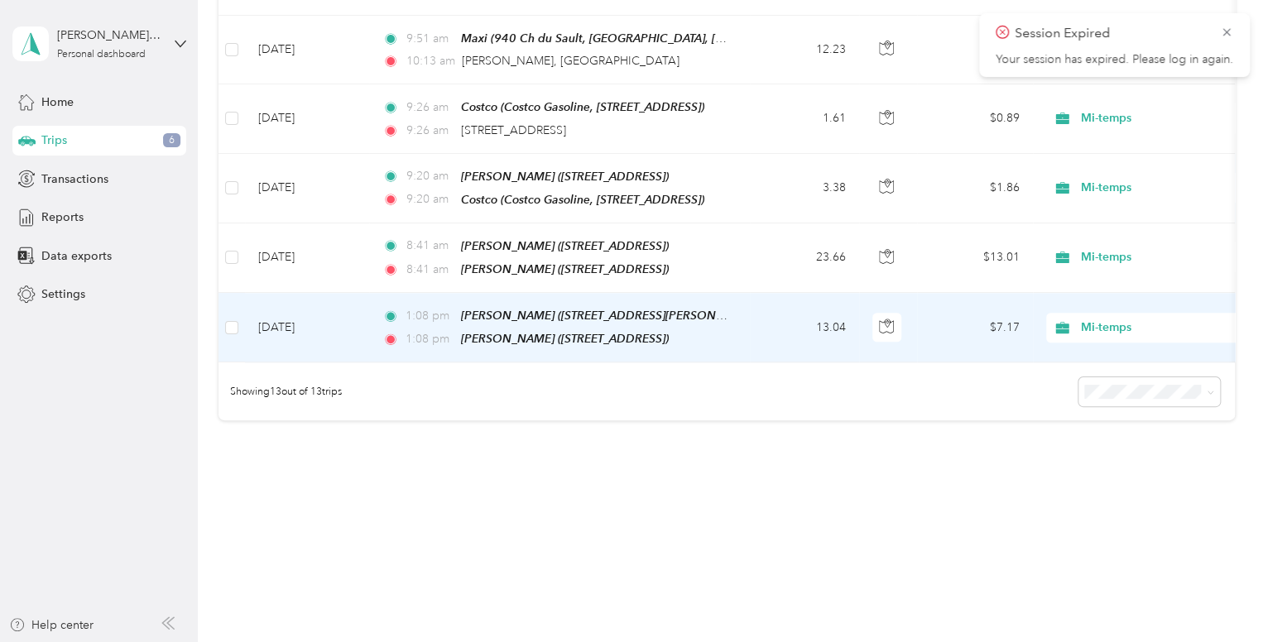
click at [1069, 321] on icon at bounding box center [1062, 327] width 21 height 13
click at [1127, 486] on span "Répit indi." at bounding box center [1173, 485] width 174 height 17
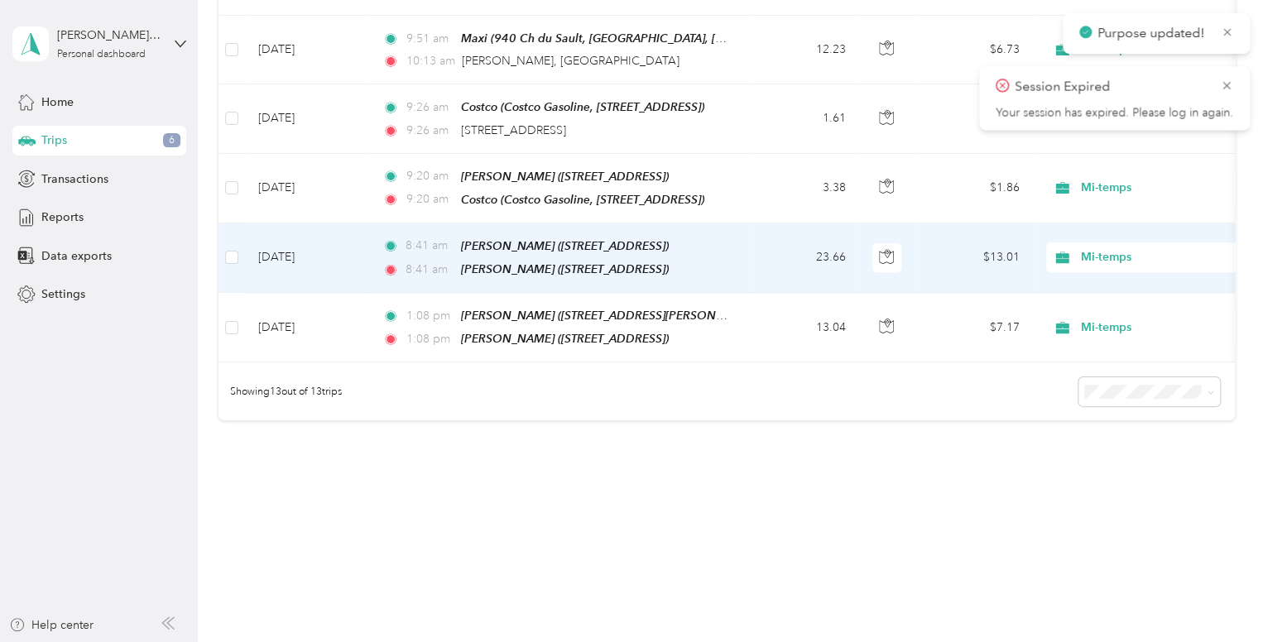
click at [1101, 248] on span "Mi-temps" at bounding box center [1155, 257] width 151 height 18
click at [1148, 413] on span "Répit indi." at bounding box center [1173, 413] width 174 height 17
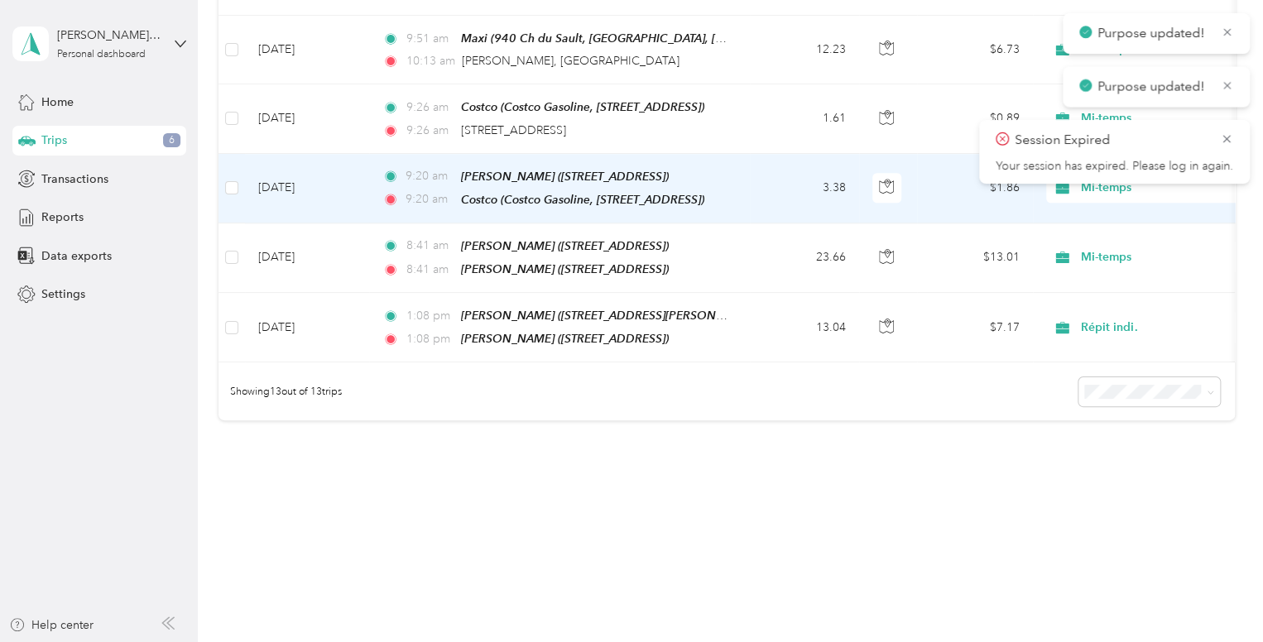
scroll to position [727, 0]
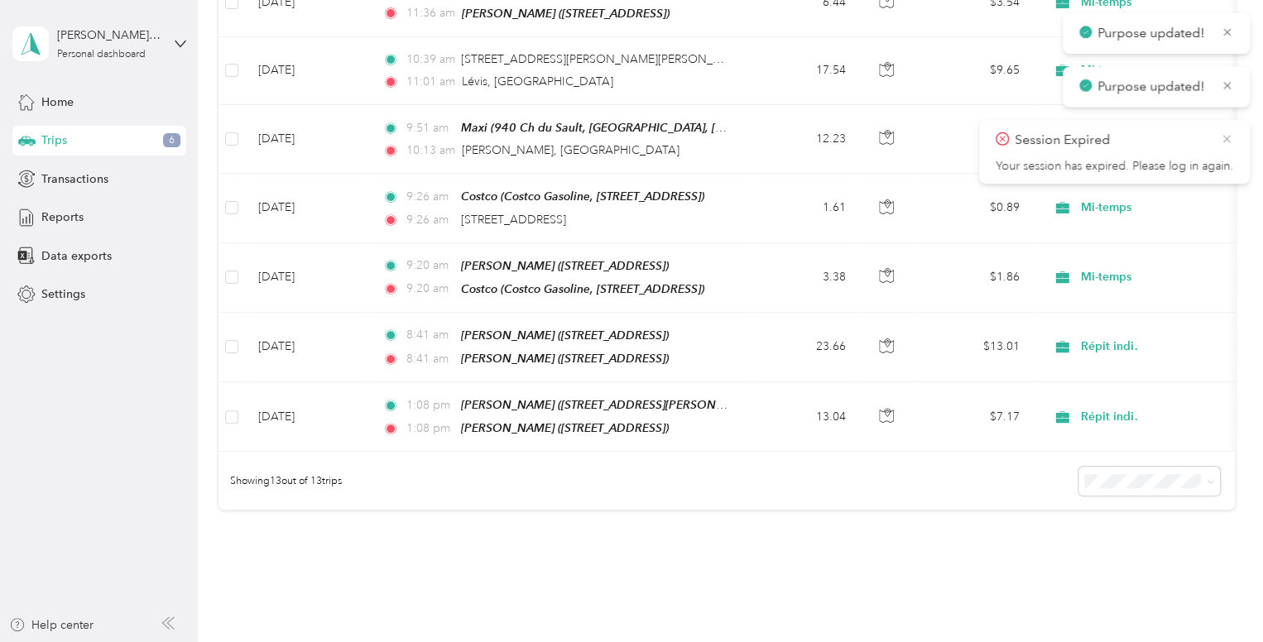
click at [1224, 143] on icon at bounding box center [1225, 139] width 13 height 15
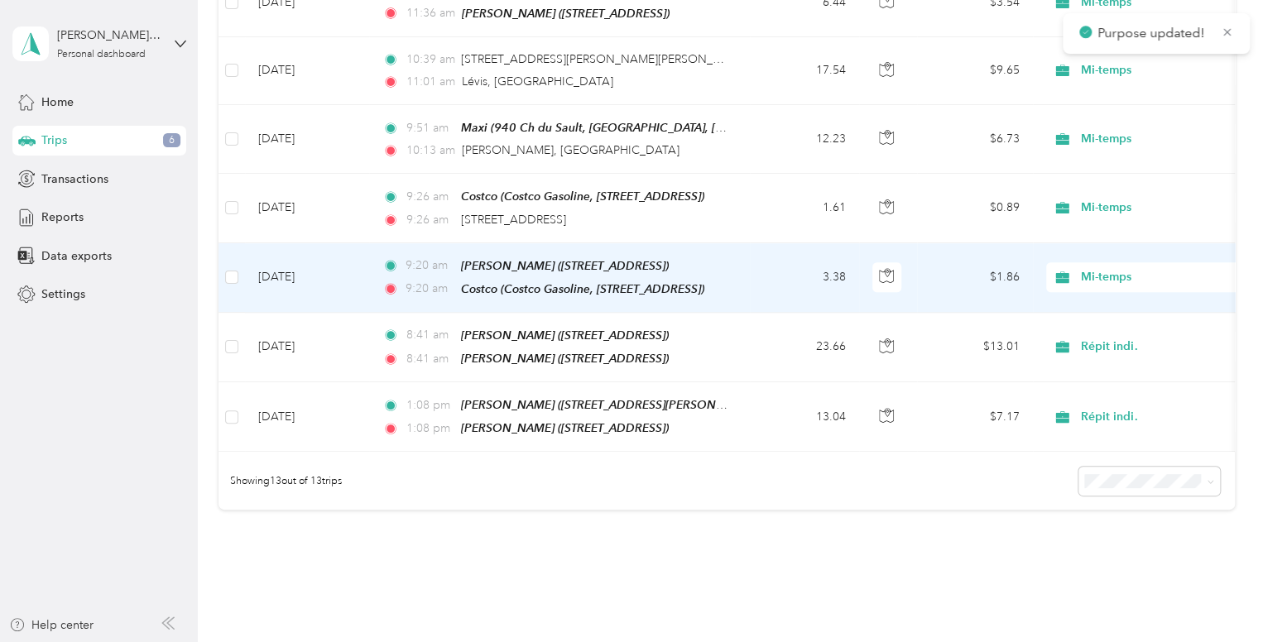
click at [1086, 268] on span "Mi-temps" at bounding box center [1155, 277] width 151 height 18
click at [1119, 434] on span "Répit indi." at bounding box center [1173, 438] width 174 height 17
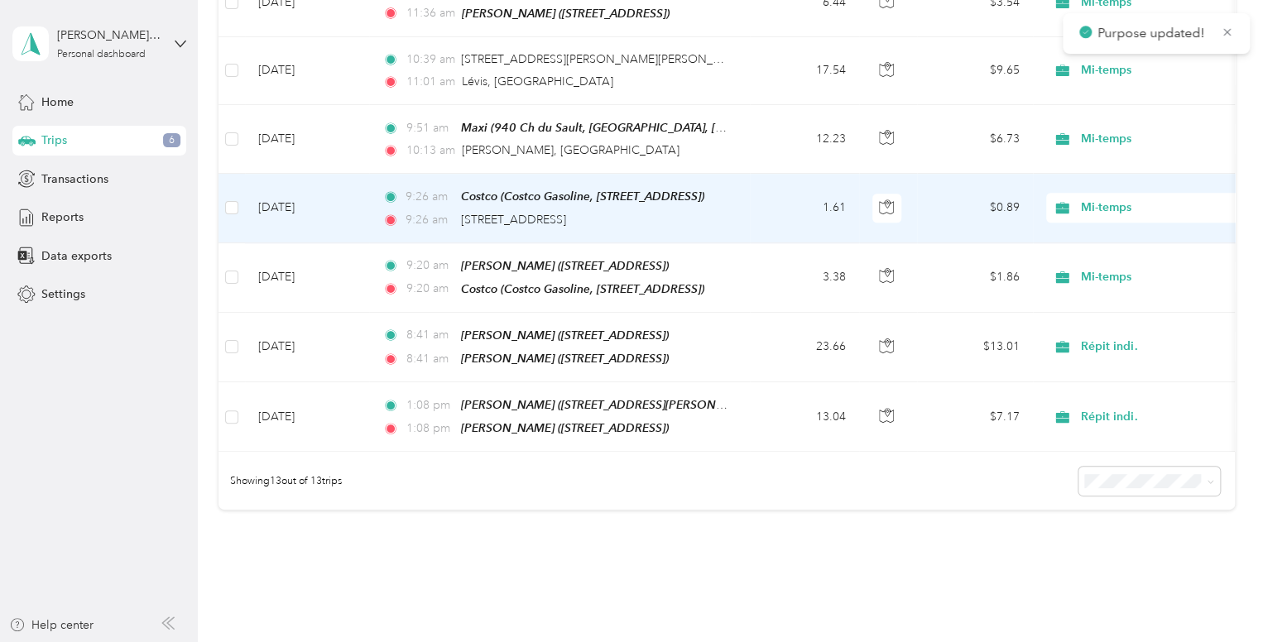
click at [1088, 199] on span "Mi-temps" at bounding box center [1155, 208] width 151 height 18
click at [1118, 372] on span "Répit indi." at bounding box center [1173, 370] width 174 height 17
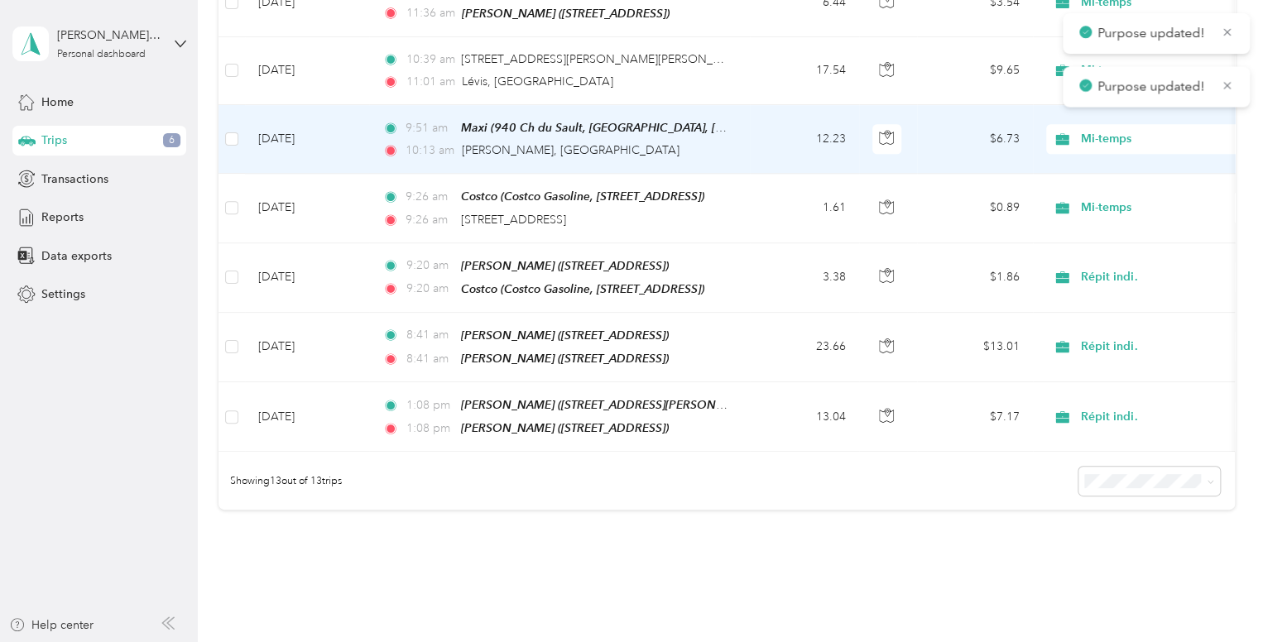
click at [1077, 130] on span "Mi-temps" at bounding box center [1142, 139] width 180 height 18
click at [1079, 307] on li "Répit indi." at bounding box center [1159, 297] width 227 height 29
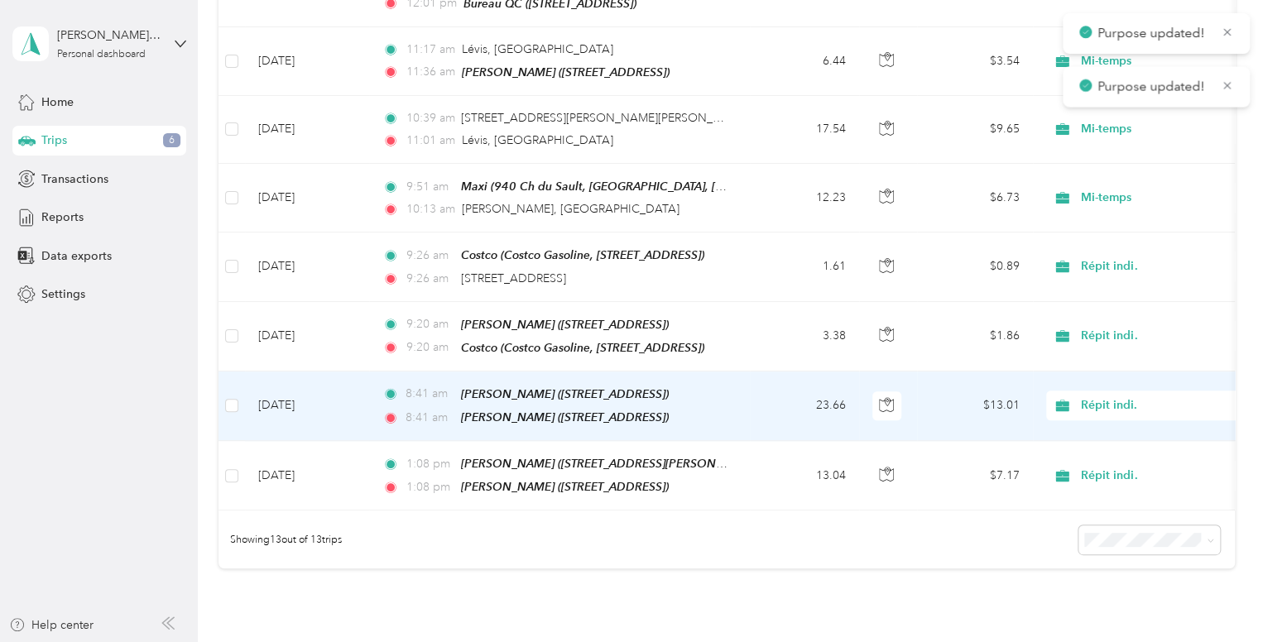
scroll to position [573, 0]
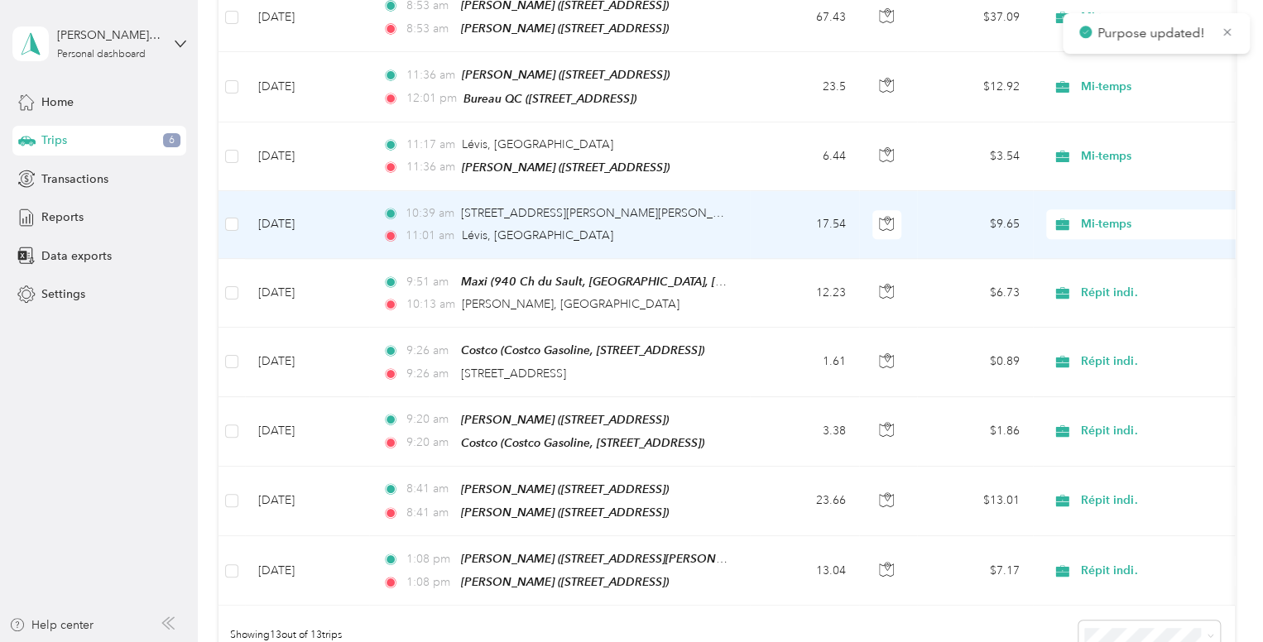
click at [1076, 215] on span "Mi-temps" at bounding box center [1142, 224] width 180 height 18
click at [1136, 396] on ol "Projet itinérance [PERSON_NAME] / [PERSON_NAME] Mi-temps SMV Camp FDS Répit ind…" at bounding box center [1159, 341] width 227 height 232
click at [1115, 209] on div "Mi-temps" at bounding box center [1148, 224] width 205 height 30
click at [1138, 392] on li "Répit indi." at bounding box center [1159, 385] width 227 height 29
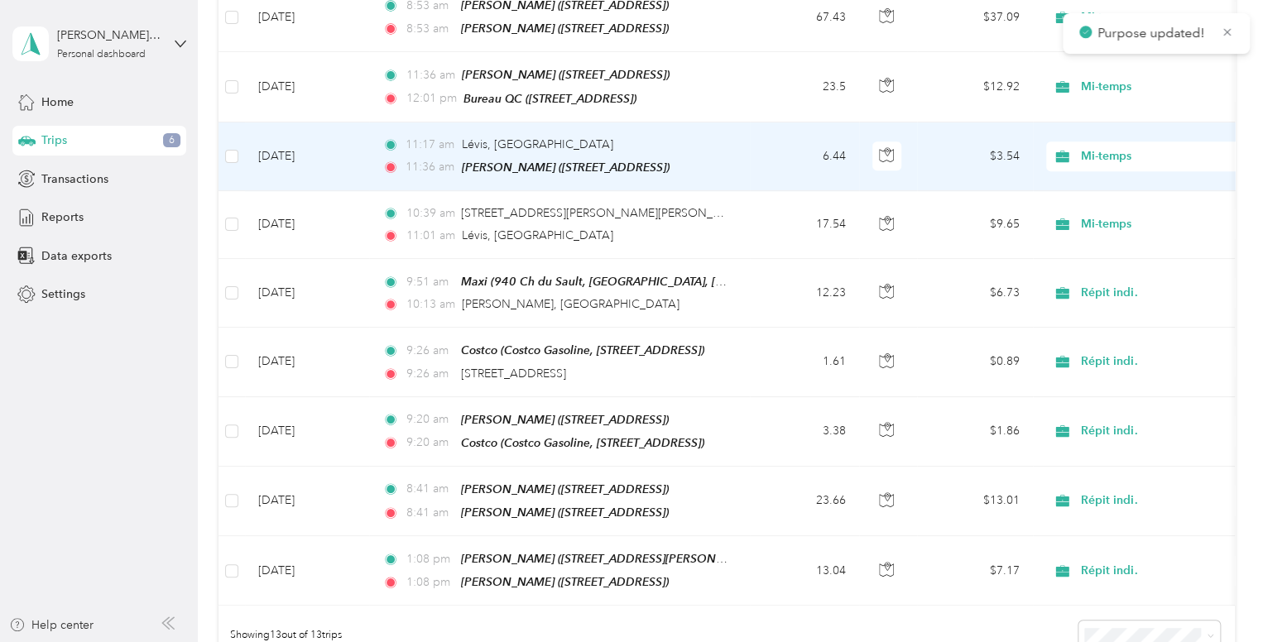
click at [1122, 147] on span "Mi-temps" at bounding box center [1155, 156] width 151 height 18
click at [1128, 313] on span "Répit indi." at bounding box center [1173, 321] width 174 height 17
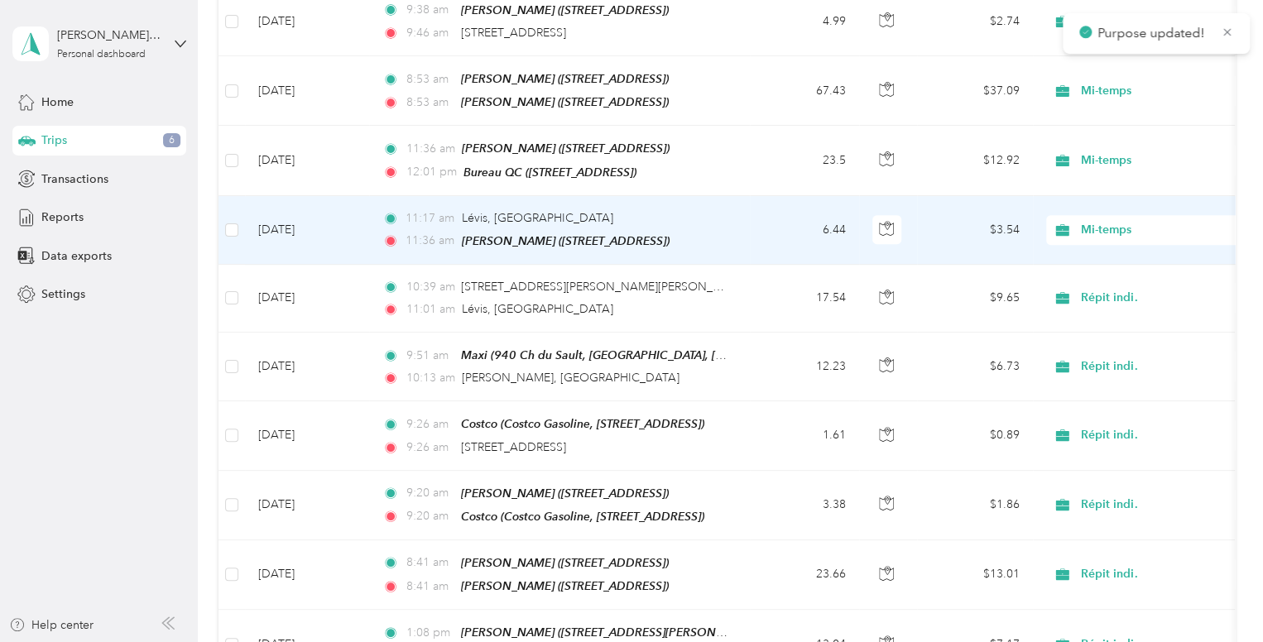
scroll to position [499, 0]
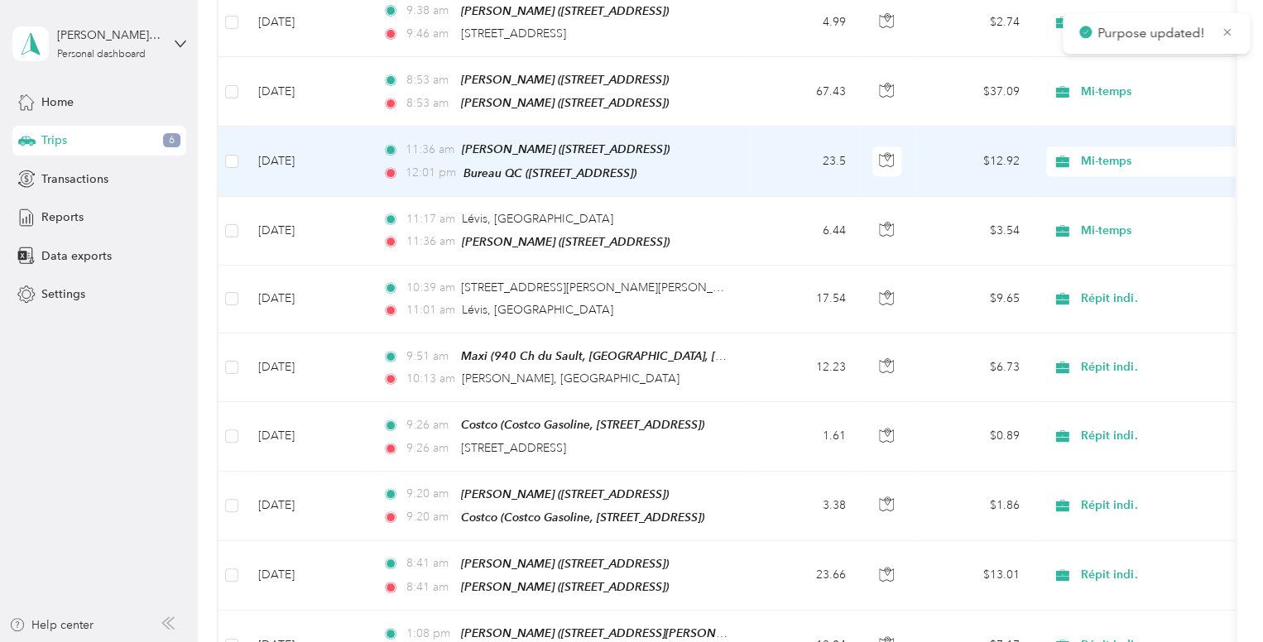
click at [1071, 155] on icon at bounding box center [1062, 161] width 21 height 13
click at [1133, 319] on span "Répit indi." at bounding box center [1173, 327] width 174 height 17
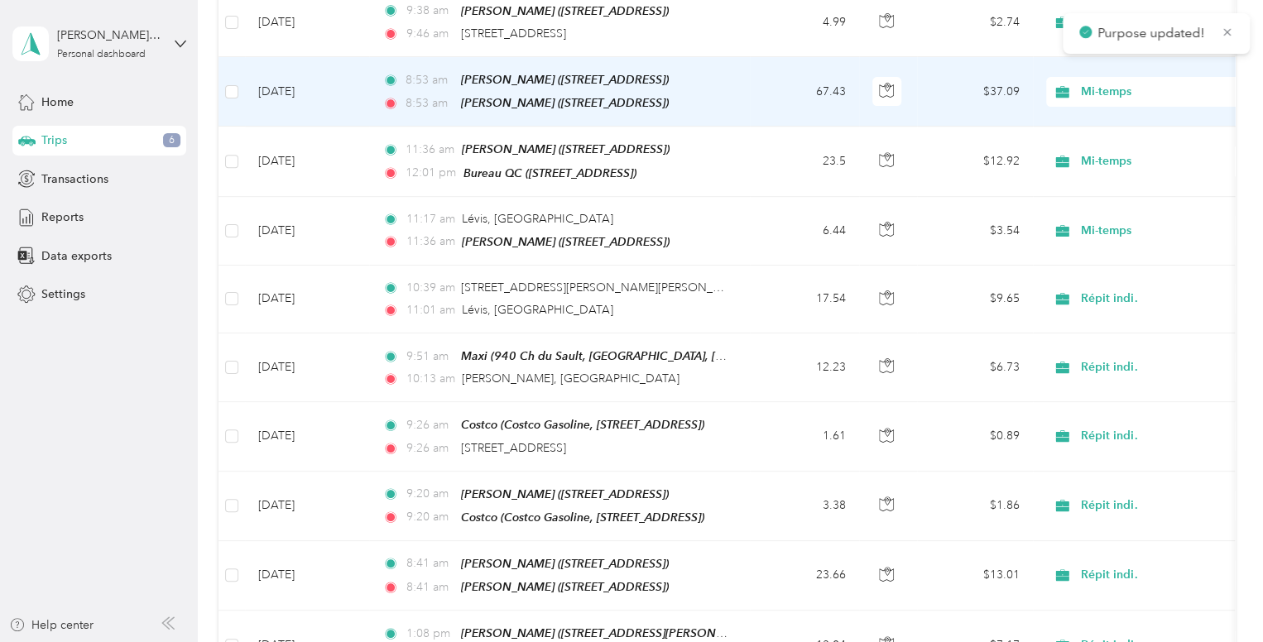
click at [1084, 89] on span "Mi-temps" at bounding box center [1155, 92] width 151 height 18
click at [1160, 264] on li "Répit indi." at bounding box center [1159, 256] width 227 height 29
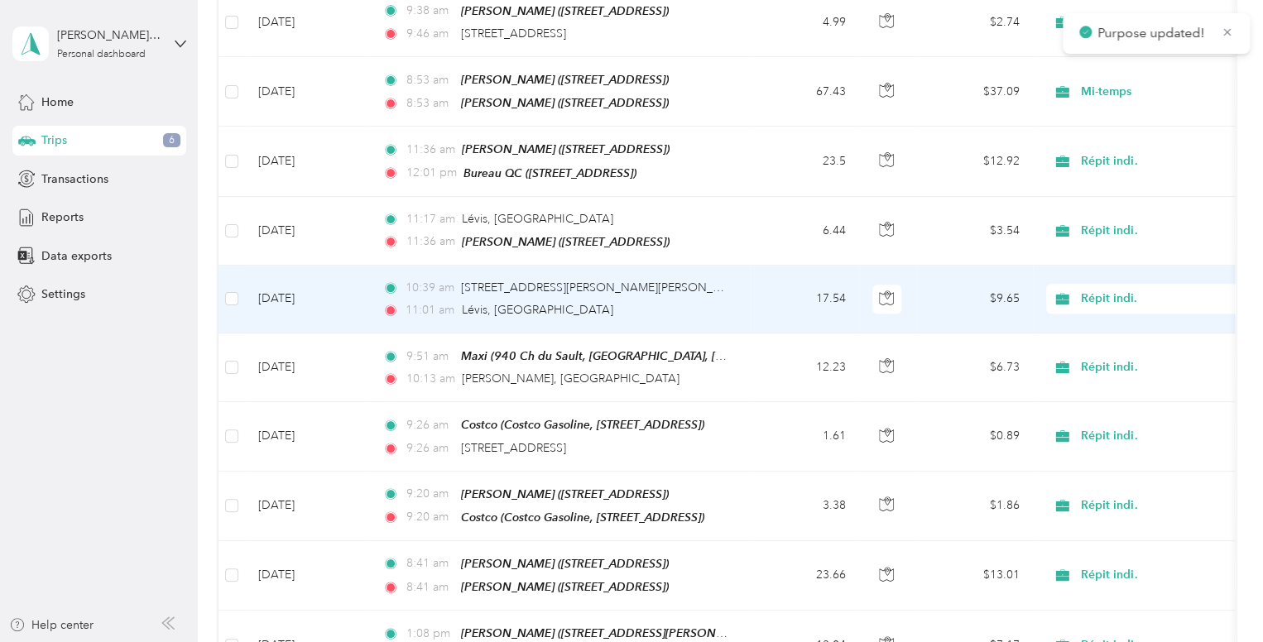
scroll to position [330, 0]
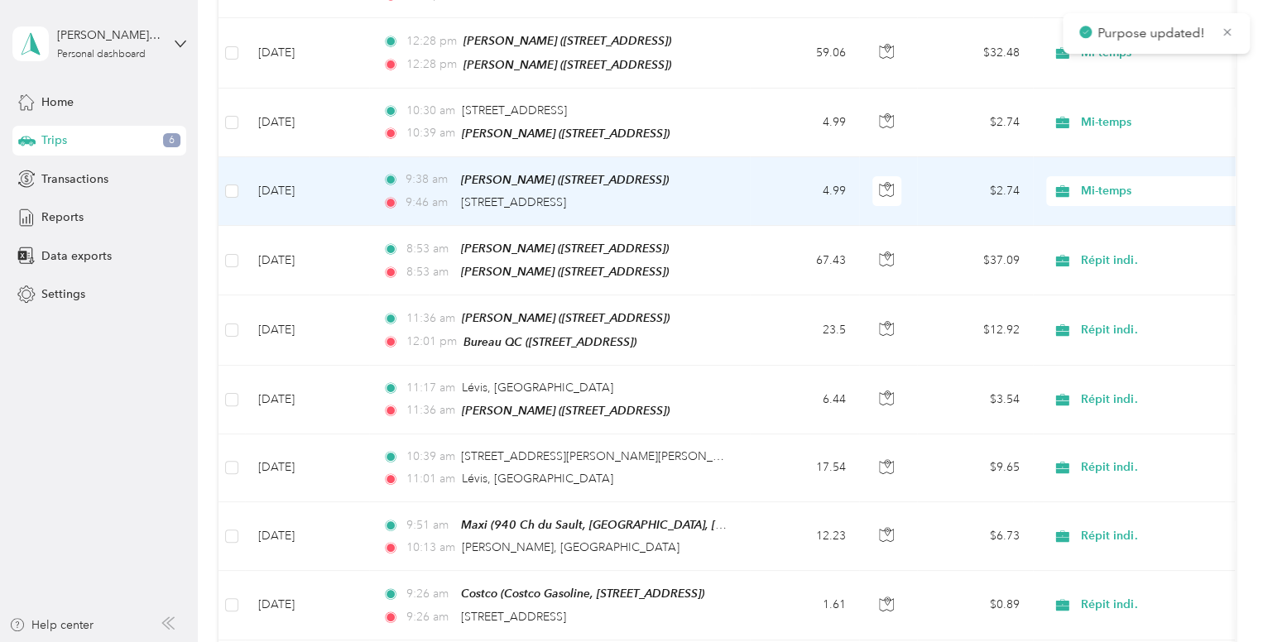
click at [1112, 196] on div "Mi-temps" at bounding box center [1148, 191] width 205 height 30
click at [1138, 352] on span "Répit indi." at bounding box center [1173, 360] width 174 height 17
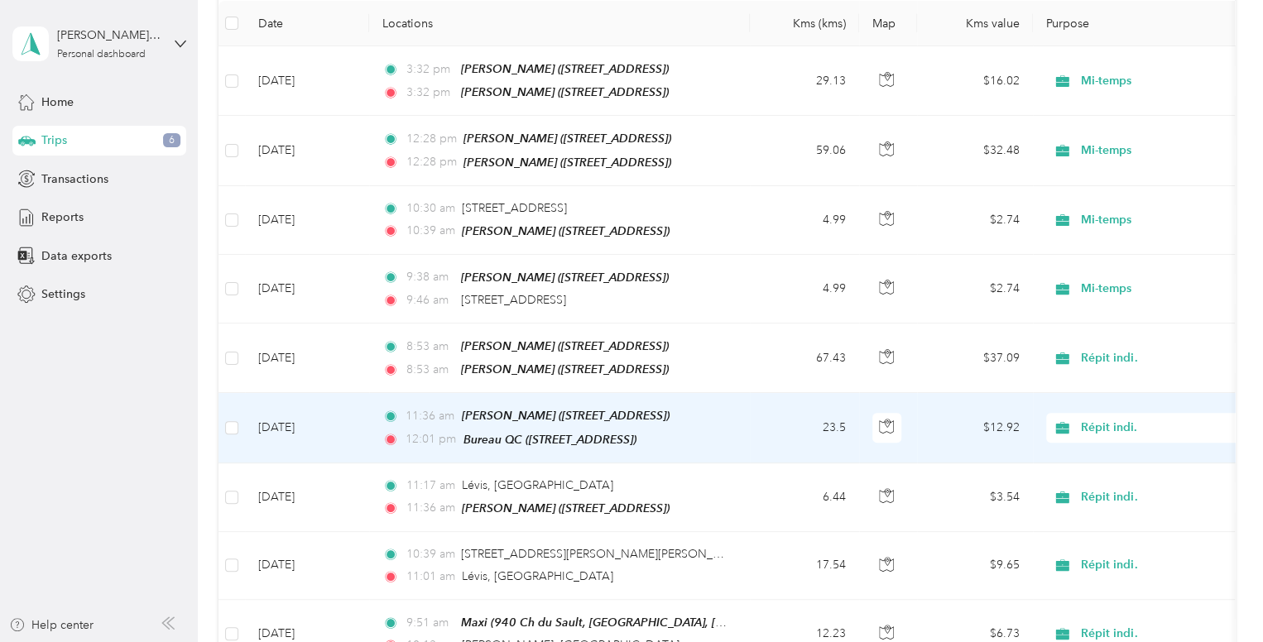
scroll to position [234, 0]
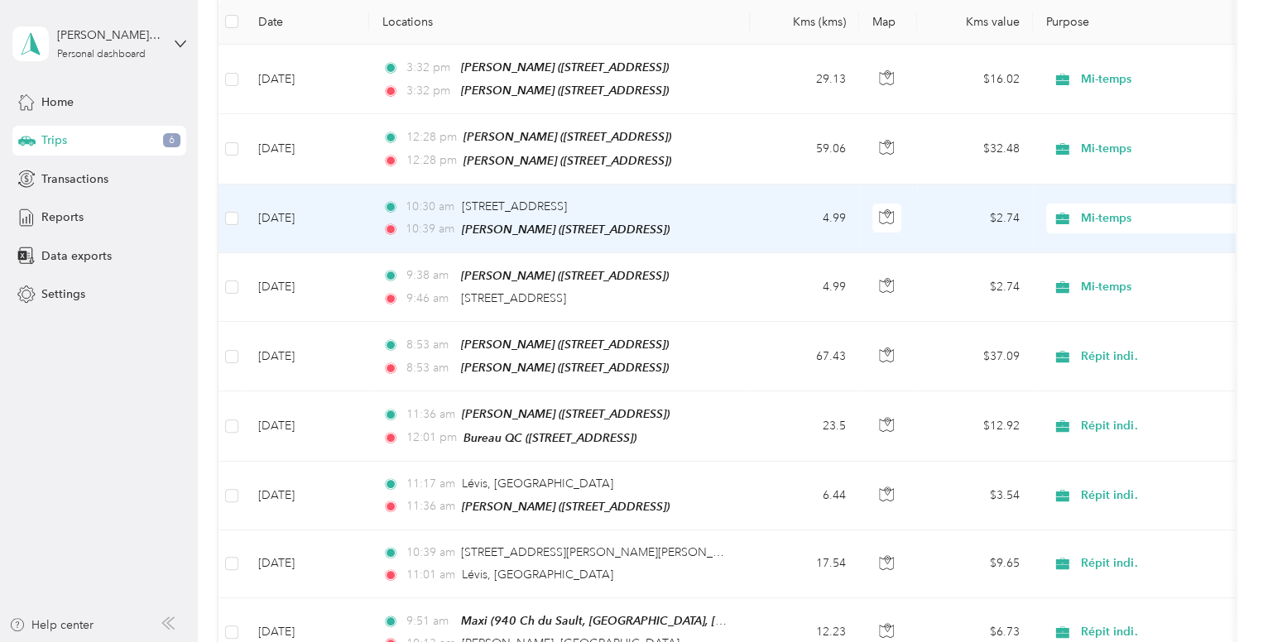
click at [1100, 209] on span "Mi-temps" at bounding box center [1155, 218] width 151 height 18
click at [1118, 383] on span "Répit indi." at bounding box center [1173, 389] width 174 height 17
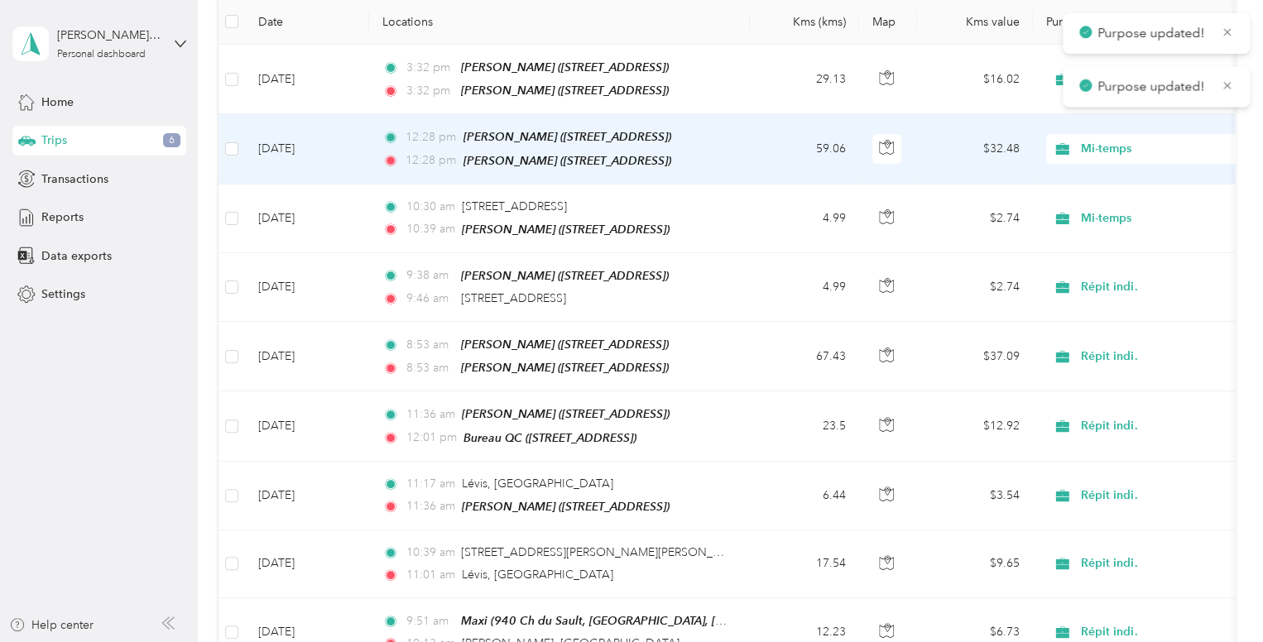
click at [1085, 140] on span "Mi-temps" at bounding box center [1155, 149] width 151 height 18
click at [1109, 321] on span "Répit indi." at bounding box center [1173, 317] width 174 height 17
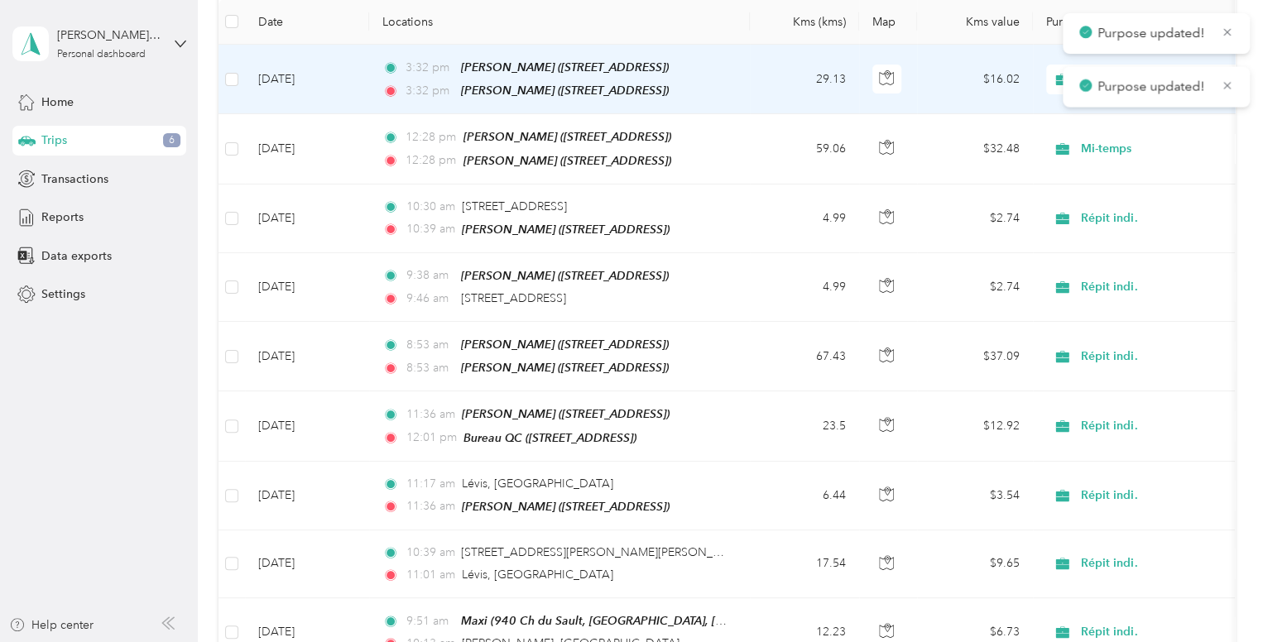
click at [1052, 84] on icon at bounding box center [1062, 79] width 21 height 13
click at [1142, 249] on span "Répit indi." at bounding box center [1173, 253] width 174 height 17
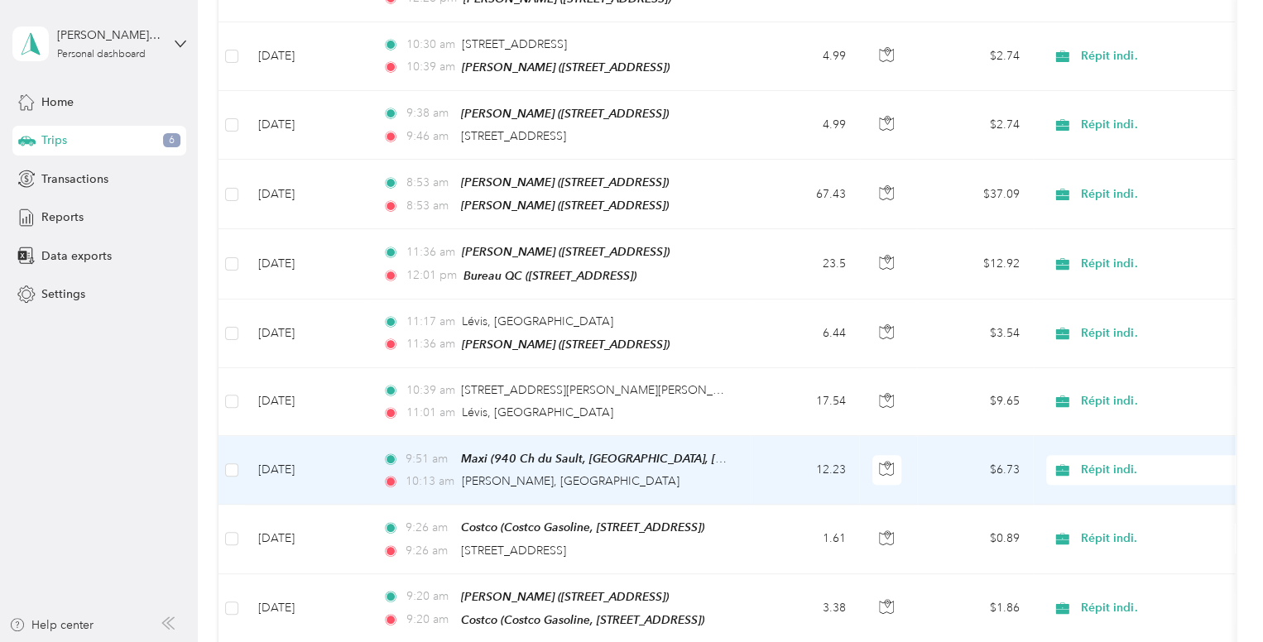
scroll to position [0, 0]
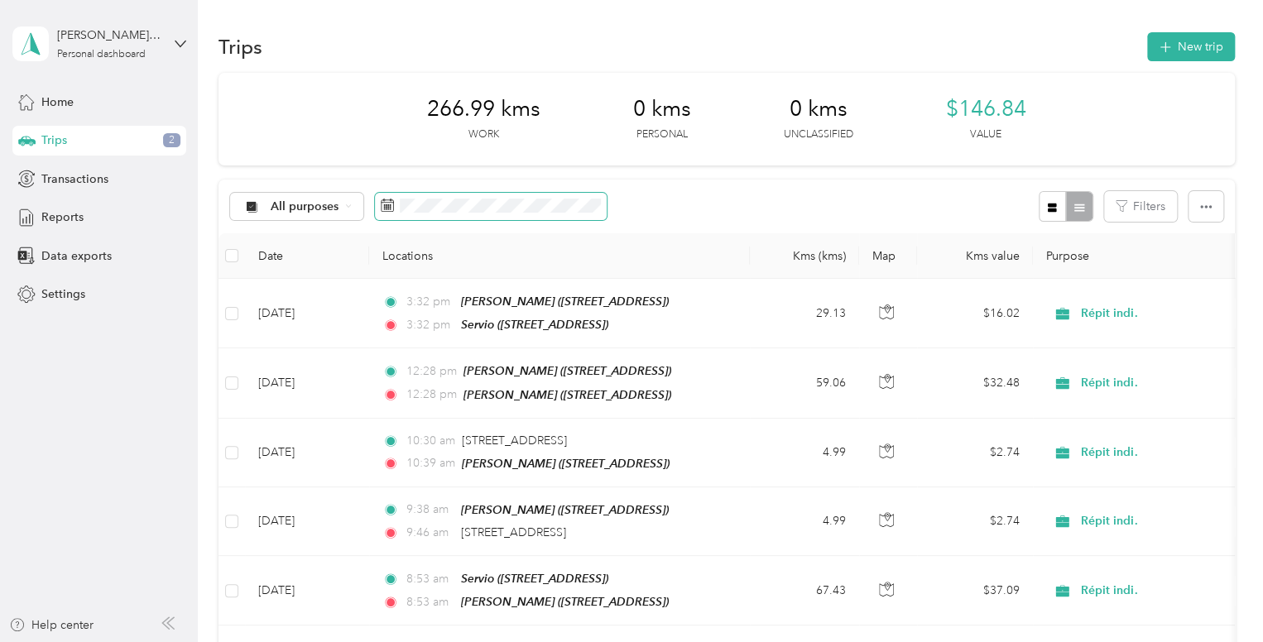
click at [405, 196] on span at bounding box center [491, 207] width 232 height 28
click at [791, 191] on div "All purposes Filters" at bounding box center [726, 207] width 1016 height 54
click at [1198, 34] on button "New trip" at bounding box center [1191, 46] width 88 height 29
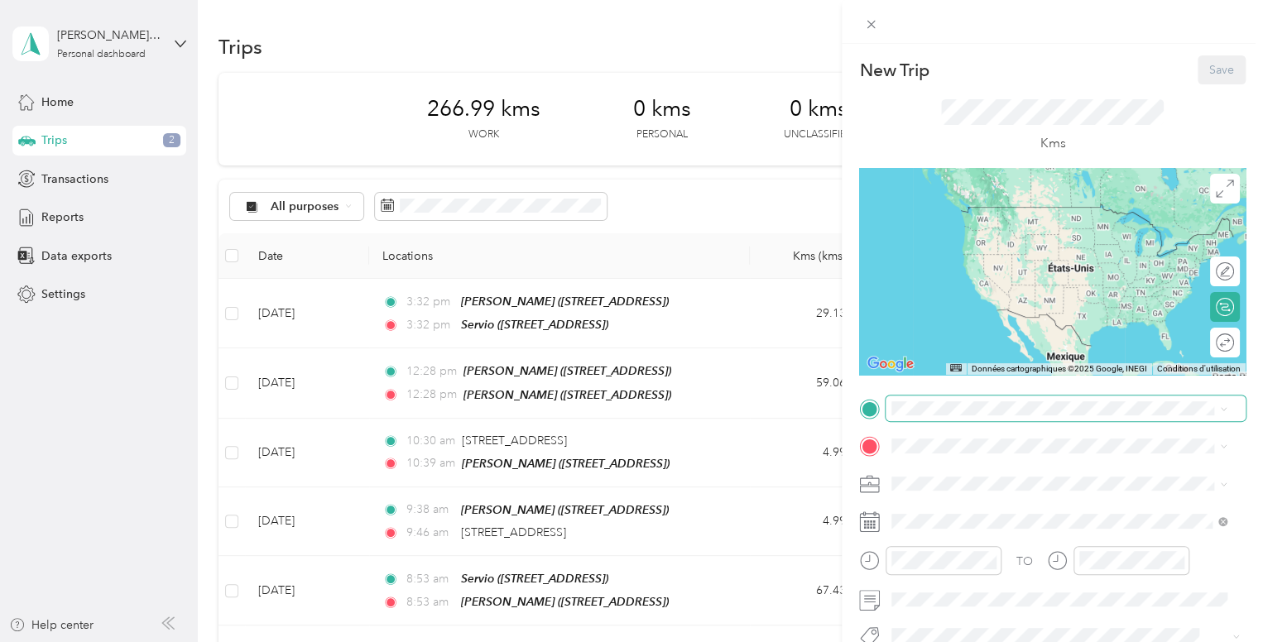
click at [914, 415] on span at bounding box center [1065, 408] width 360 height 26
click at [956, 232] on span "15 Boulevard Des Étudiants, G2A 1N5, Québec, Quebec, Canada" at bounding box center [974, 231] width 105 height 14
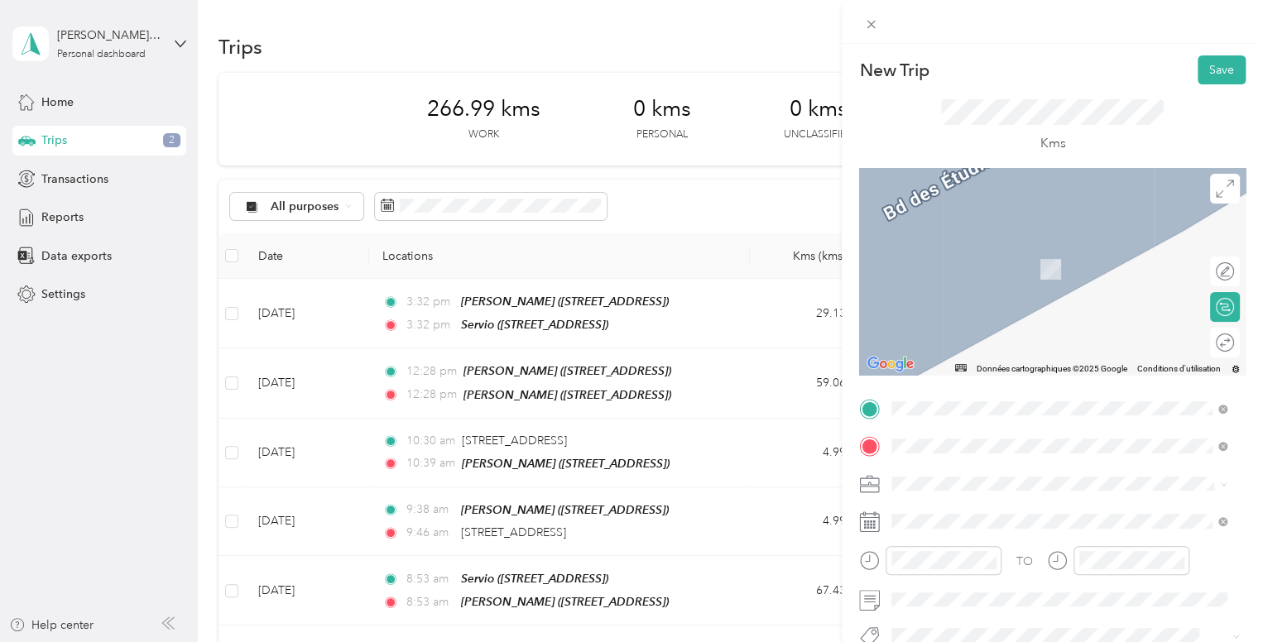
click at [933, 269] on span "2905 Rue Des Bâtisseurs, G2C 1Y2, Québec, Quebec, Canada" at bounding box center [974, 269] width 105 height 14
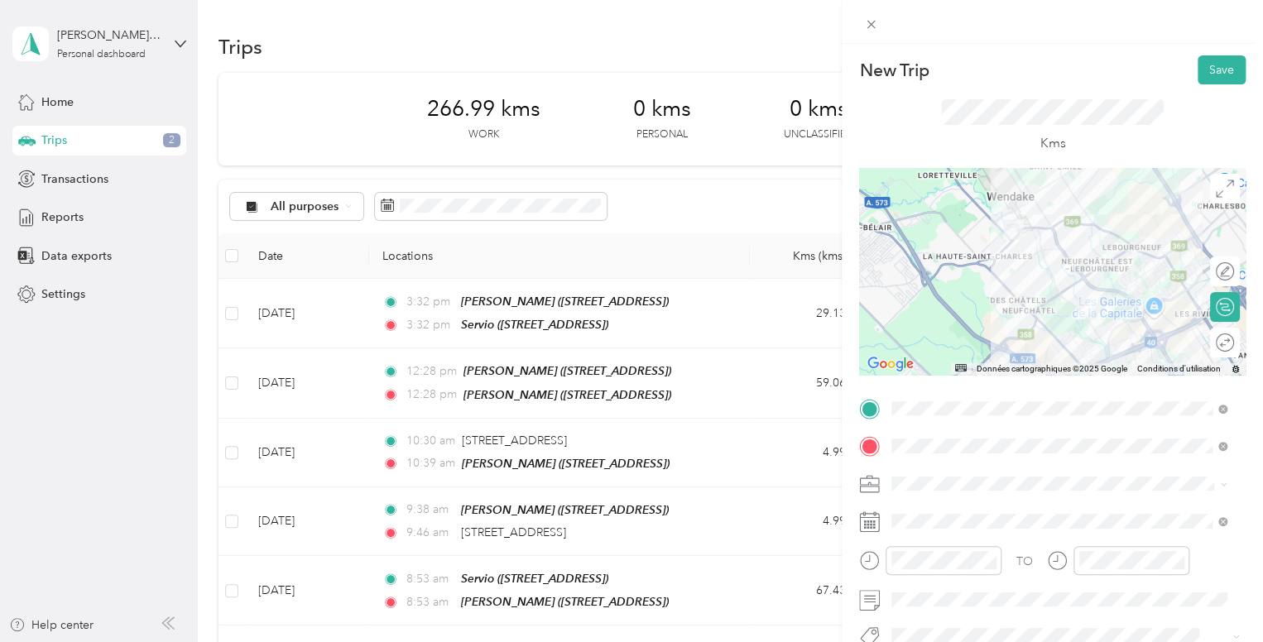
click at [1067, 272] on div at bounding box center [1052, 271] width 386 height 207
click at [1052, 253] on div at bounding box center [1052, 271] width 386 height 207
click at [1051, 244] on div at bounding box center [1052, 271] width 386 height 207
click at [1013, 247] on div at bounding box center [1052, 271] width 386 height 207
click at [1024, 254] on div at bounding box center [1052, 271] width 386 height 207
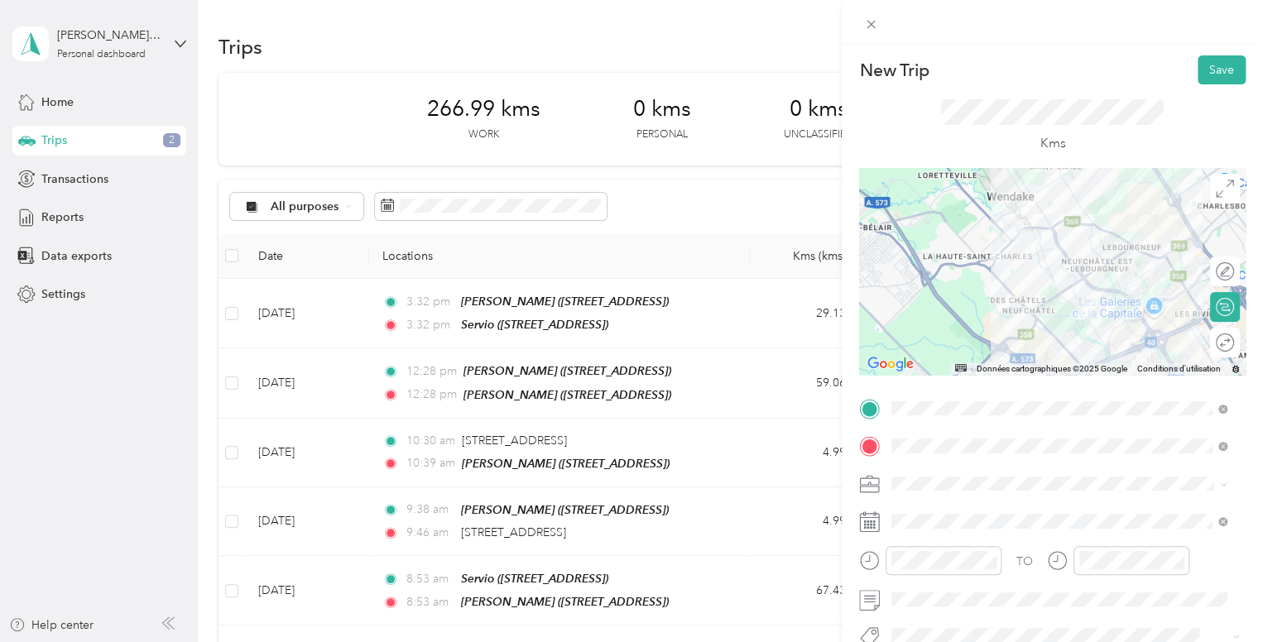
click at [1060, 259] on div at bounding box center [1052, 271] width 386 height 207
click at [1209, 343] on div at bounding box center [1216, 342] width 35 height 17
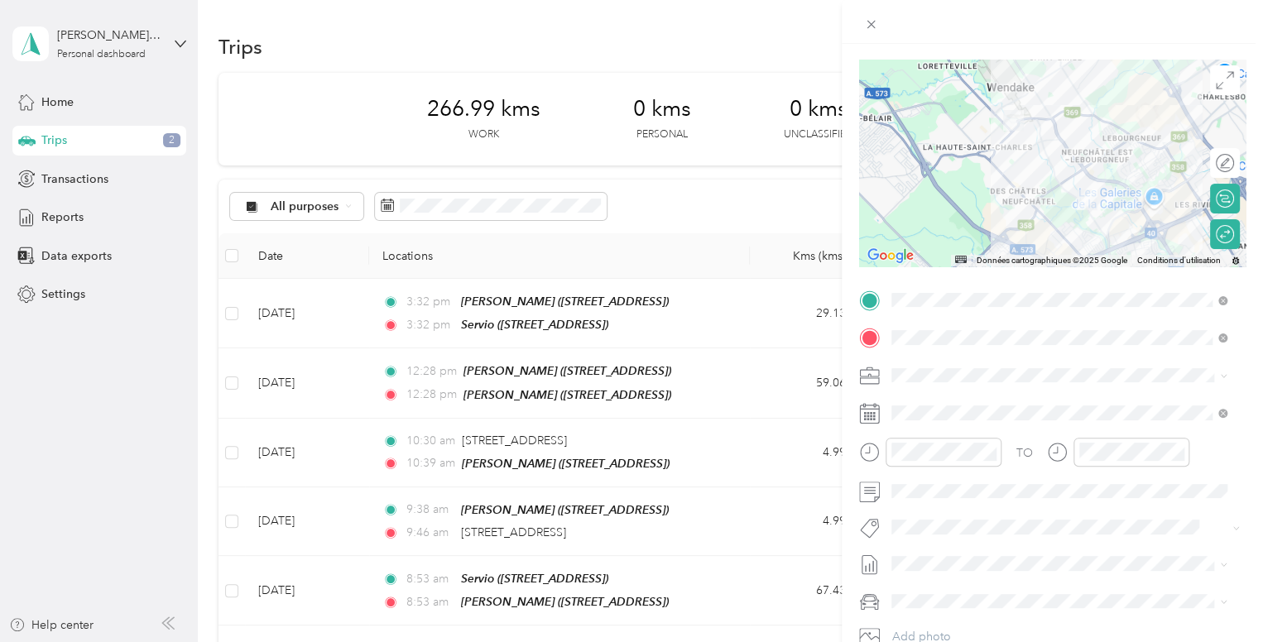
scroll to position [112, 0]
click at [907, 539] on span "Répit indi." at bounding box center [923, 546] width 52 height 14
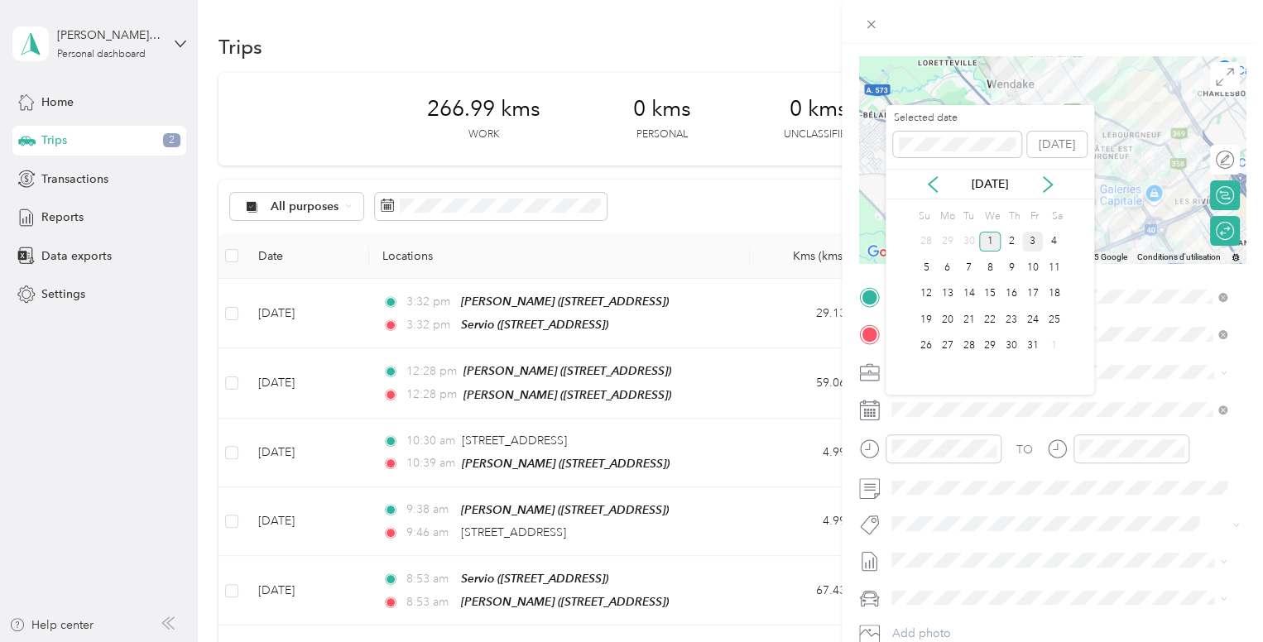
click at [1033, 242] on div "3" at bounding box center [1033, 242] width 22 height 21
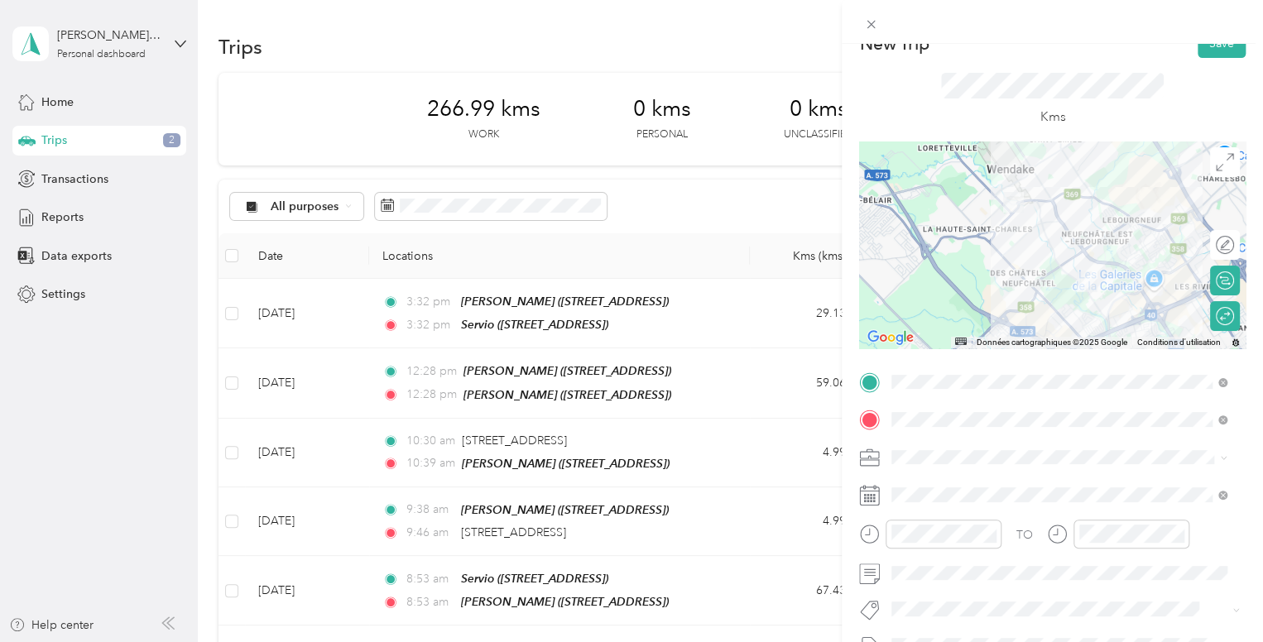
scroll to position [0, 0]
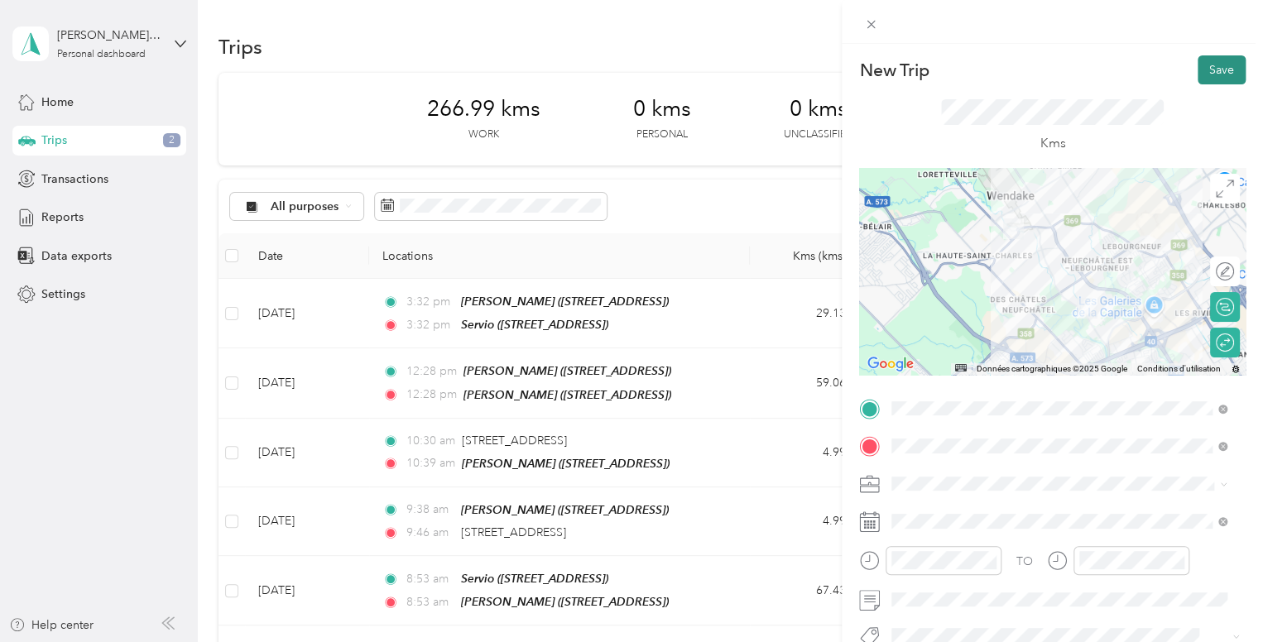
click at [1197, 65] on button "Save" at bounding box center [1221, 69] width 48 height 29
